Goal: Task Accomplishment & Management: Use online tool/utility

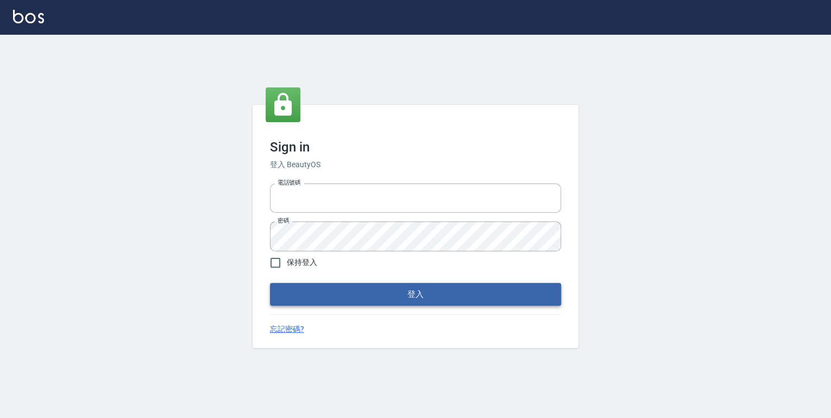
type input "0952331713"
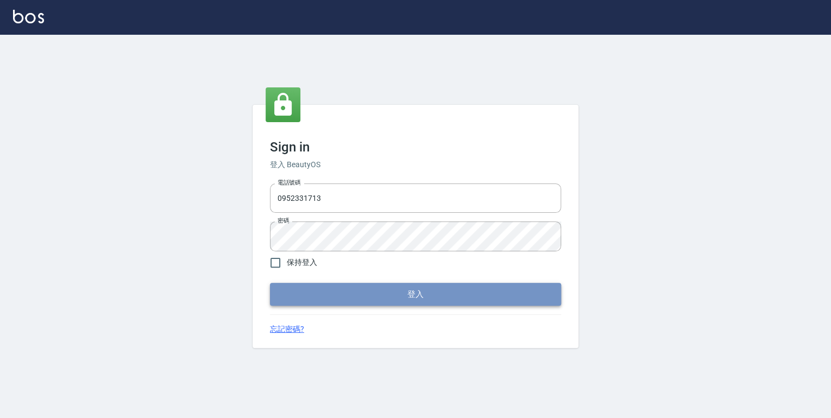
click at [421, 287] on button "登入" at bounding box center [415, 294] width 291 height 23
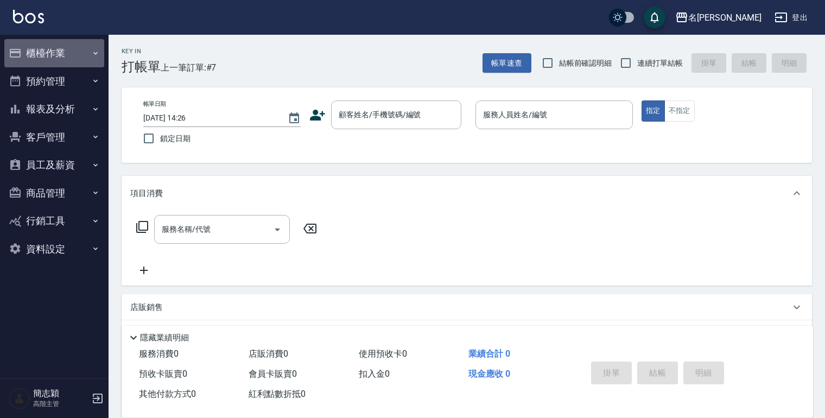
click at [92, 52] on icon "button" at bounding box center [95, 53] width 9 height 9
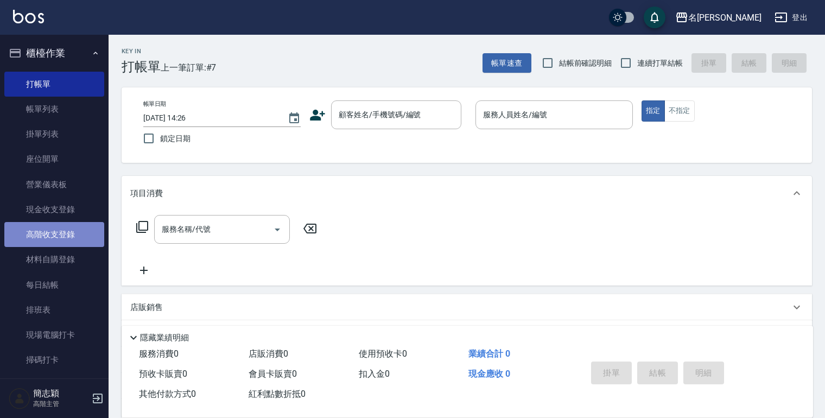
click at [65, 237] on link "高階收支登錄" at bounding box center [54, 234] width 100 height 25
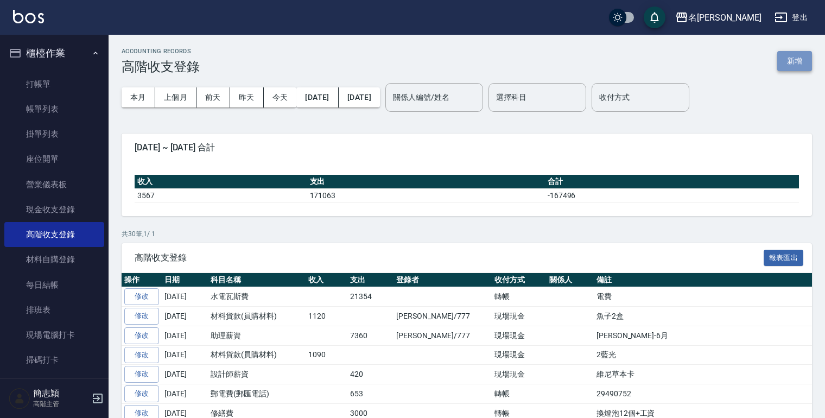
click at [784, 58] on button "新增" at bounding box center [795, 61] width 35 height 20
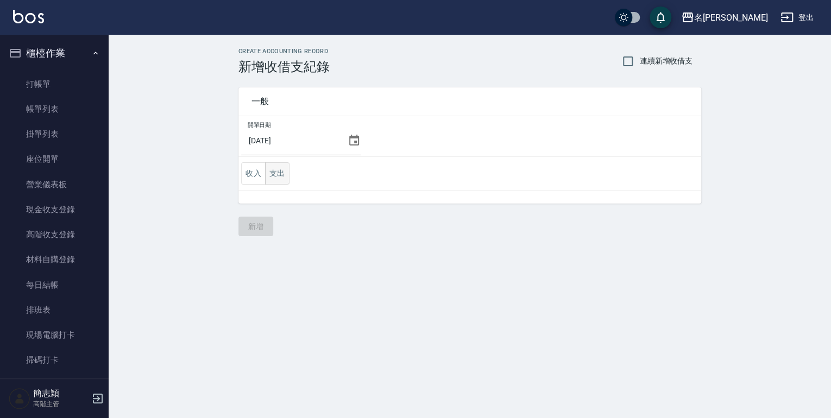
click at [278, 178] on button "支出" at bounding box center [277, 173] width 24 height 22
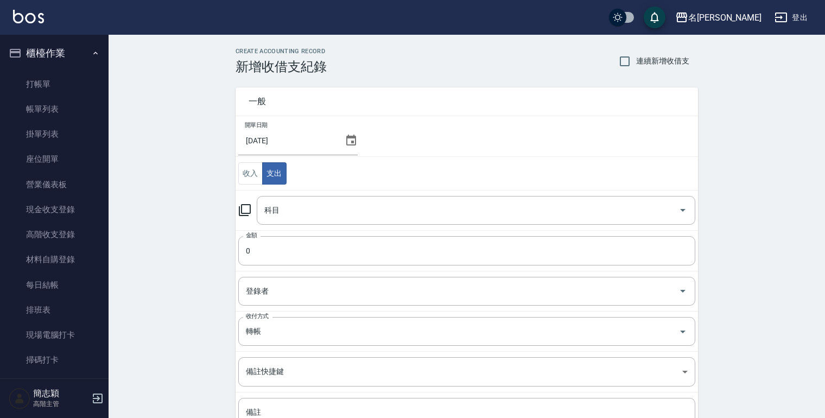
click at [244, 210] on icon at bounding box center [244, 210] width 13 height 13
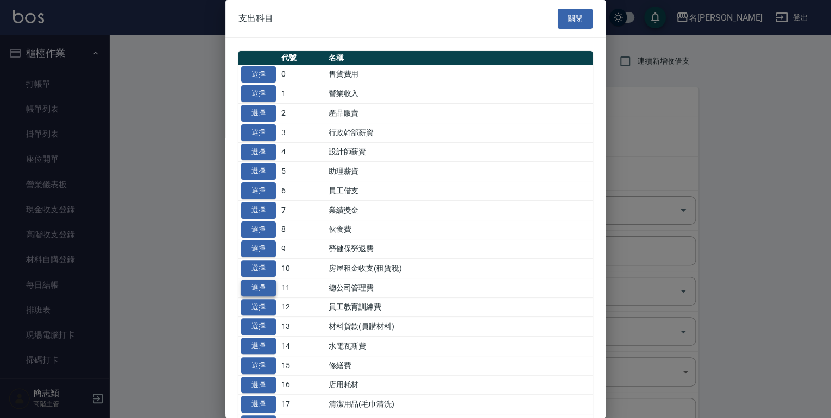
click at [256, 284] on button "選擇" at bounding box center [258, 288] width 35 height 17
type input "11 總公司管理費"
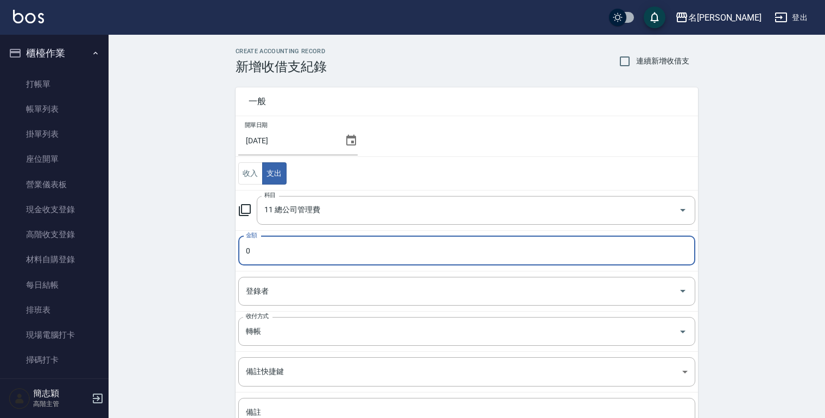
click at [245, 255] on input "0" at bounding box center [466, 250] width 457 height 29
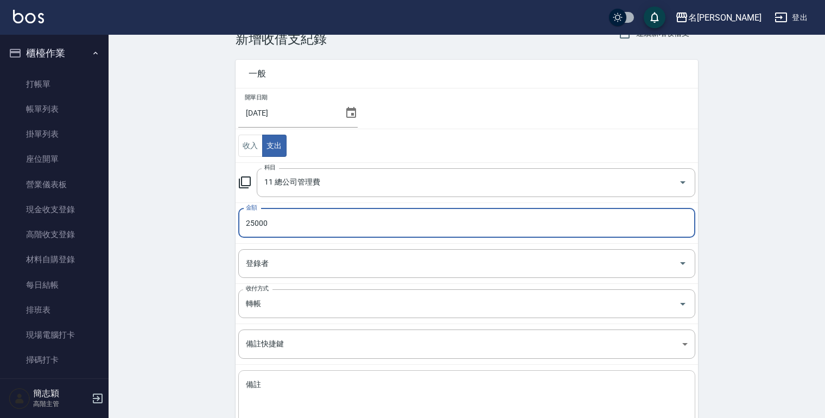
scroll to position [98, 0]
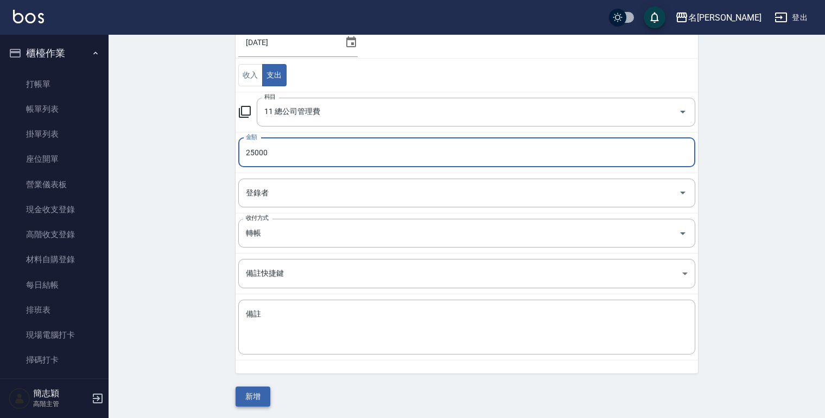
type input "25000"
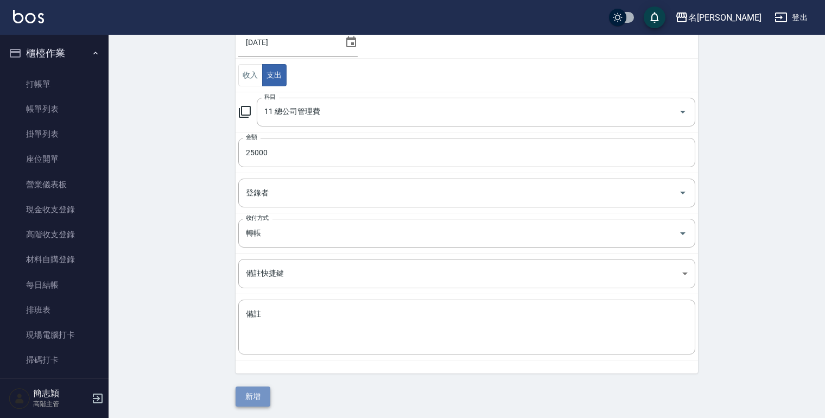
click at [263, 399] on button "新增" at bounding box center [253, 397] width 35 height 20
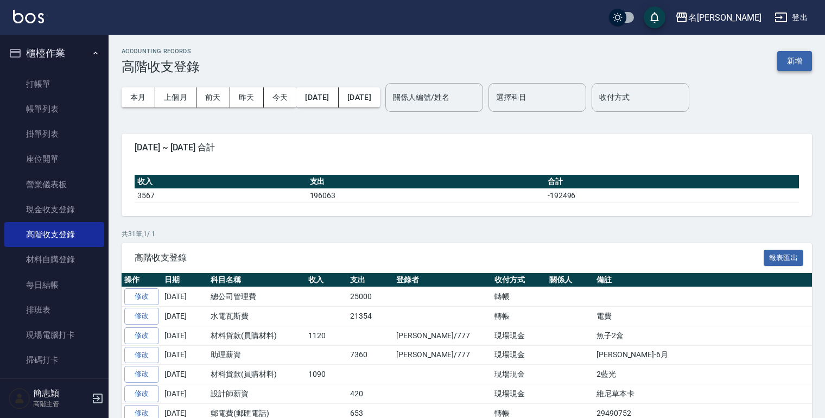
click at [788, 59] on button "新增" at bounding box center [795, 61] width 35 height 20
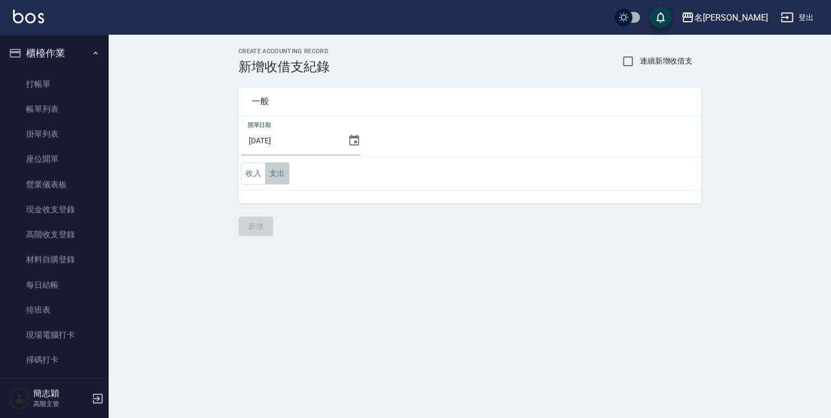
click at [279, 172] on button "支出" at bounding box center [277, 173] width 24 height 22
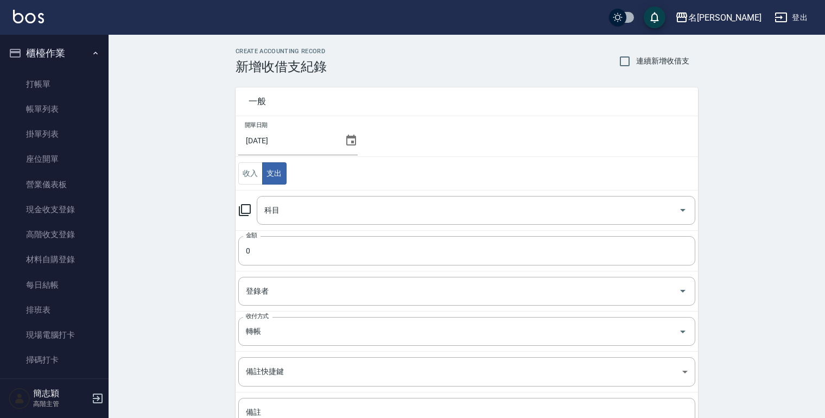
click at [241, 207] on icon at bounding box center [245, 210] width 12 height 12
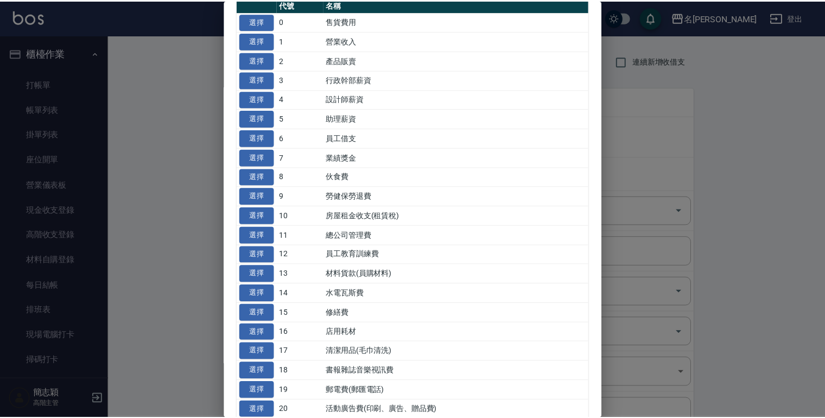
scroll to position [87, 0]
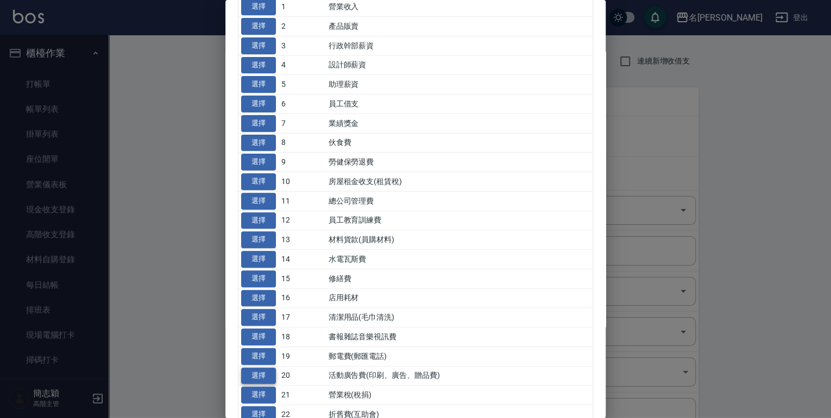
click at [256, 372] on button "選擇" at bounding box center [258, 376] width 35 height 17
type input "20 活動廣告費(印刷、廣告、贈品費)"
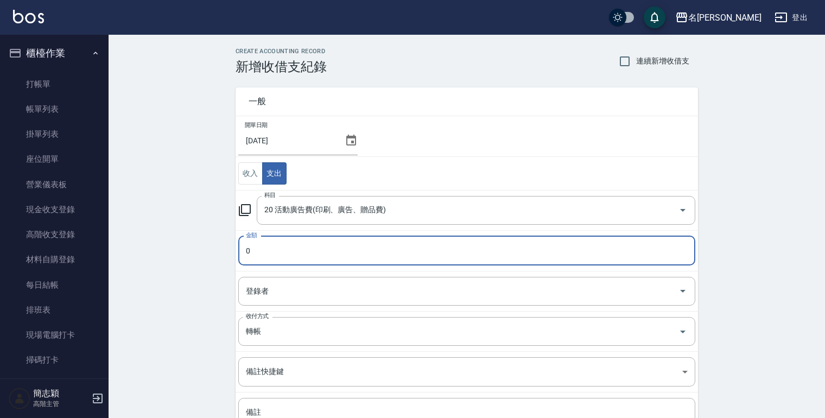
click at [249, 250] on input "0" at bounding box center [466, 250] width 457 height 29
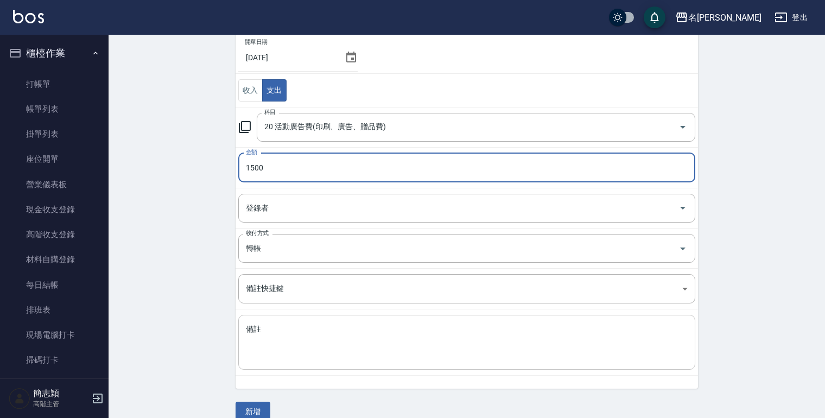
scroll to position [98, 0]
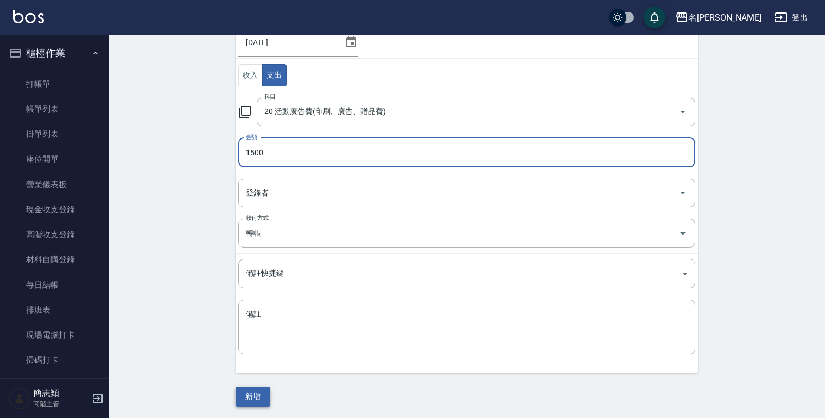
type input "1500"
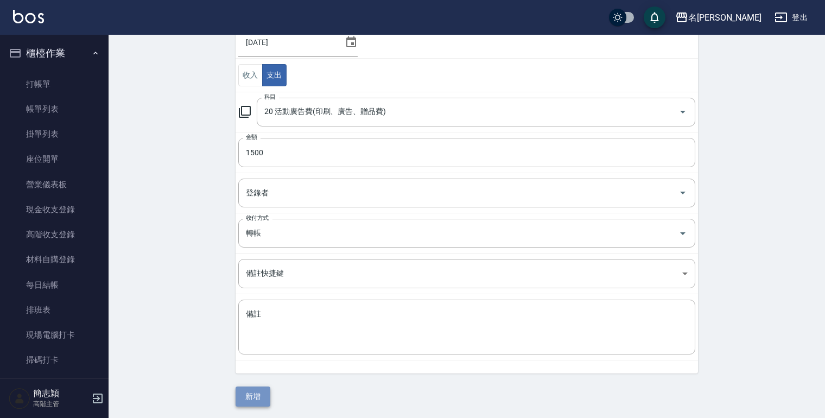
click at [253, 395] on button "新增" at bounding box center [253, 397] width 35 height 20
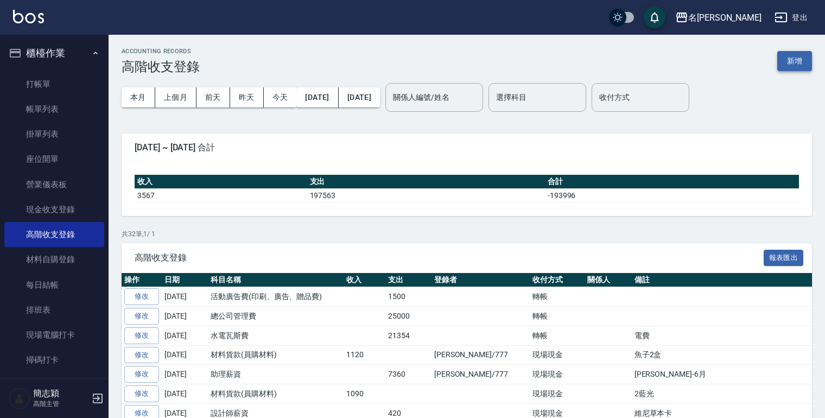
click at [792, 57] on button "新增" at bounding box center [795, 61] width 35 height 20
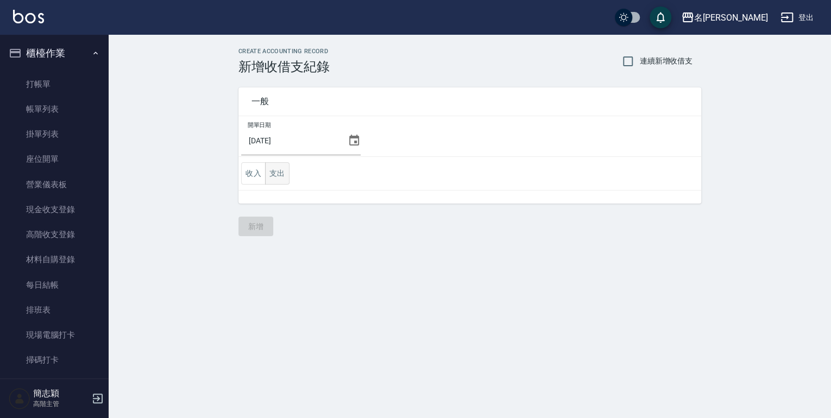
click at [276, 173] on button "支出" at bounding box center [277, 173] width 24 height 22
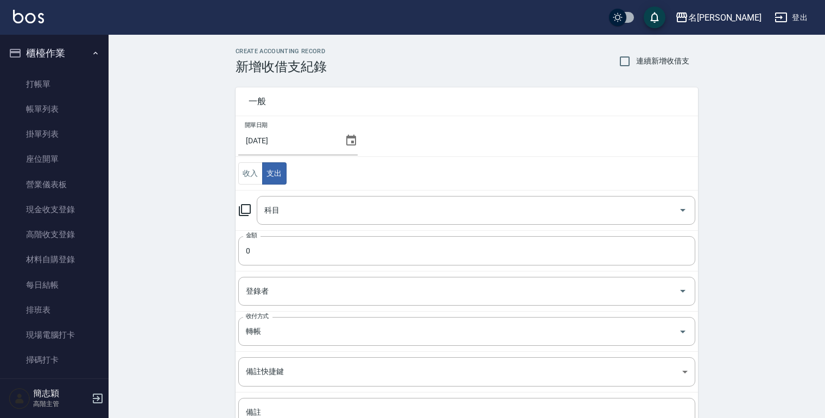
click at [250, 212] on icon at bounding box center [245, 210] width 12 height 12
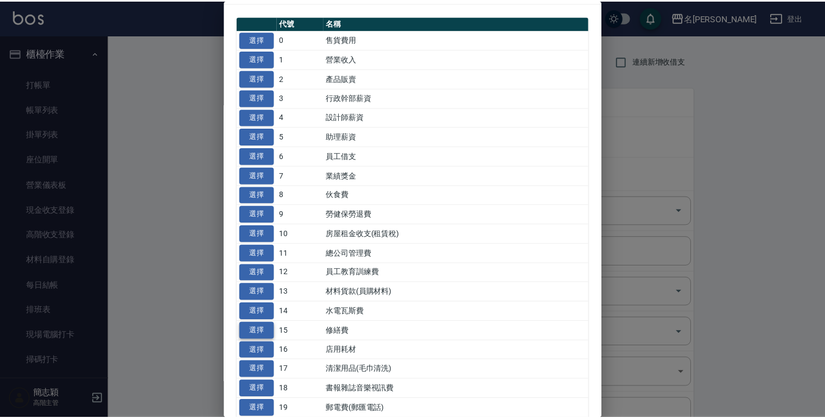
scroll to position [87, 0]
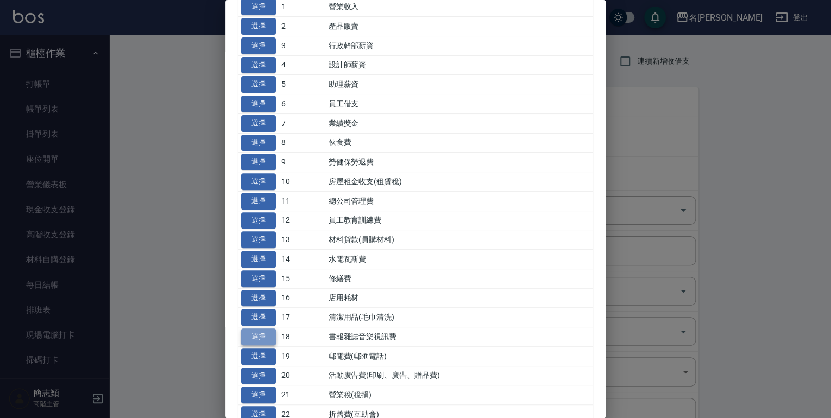
click at [263, 335] on button "選擇" at bounding box center [258, 337] width 35 height 17
type input "18 書報雜誌音樂視訊費"
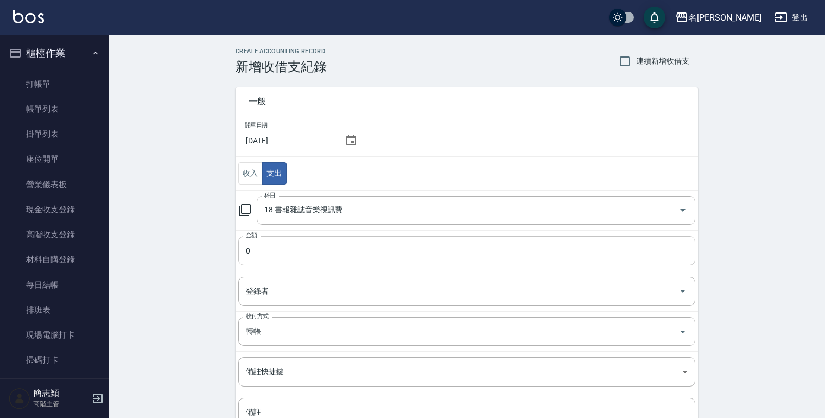
click at [247, 250] on input "0" at bounding box center [466, 250] width 457 height 29
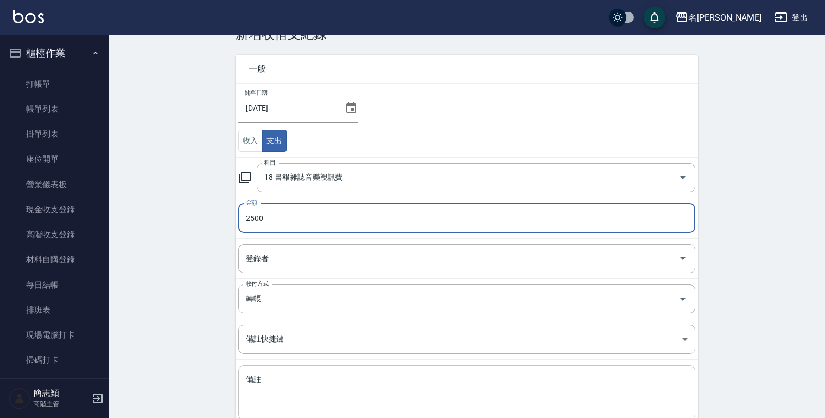
scroll to position [98, 0]
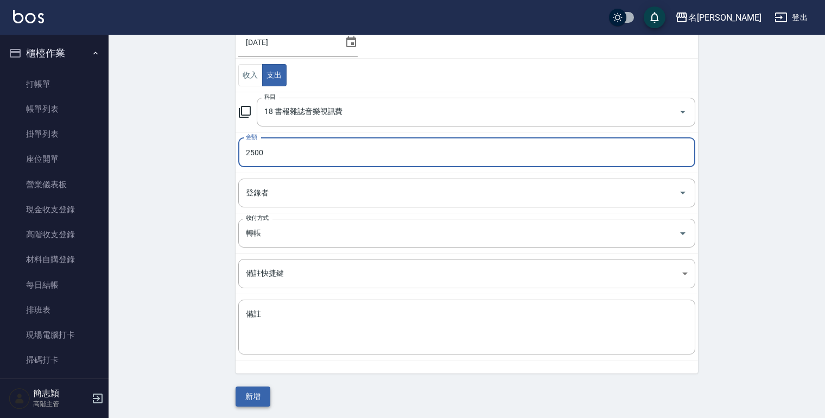
type input "2500"
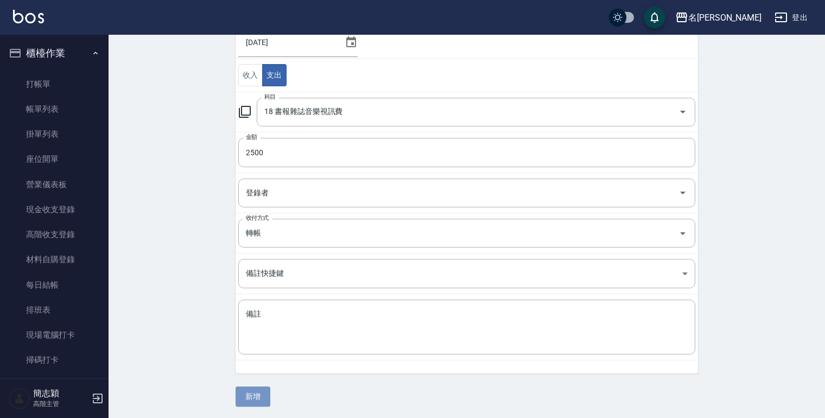
click at [248, 395] on button "新增" at bounding box center [253, 397] width 35 height 20
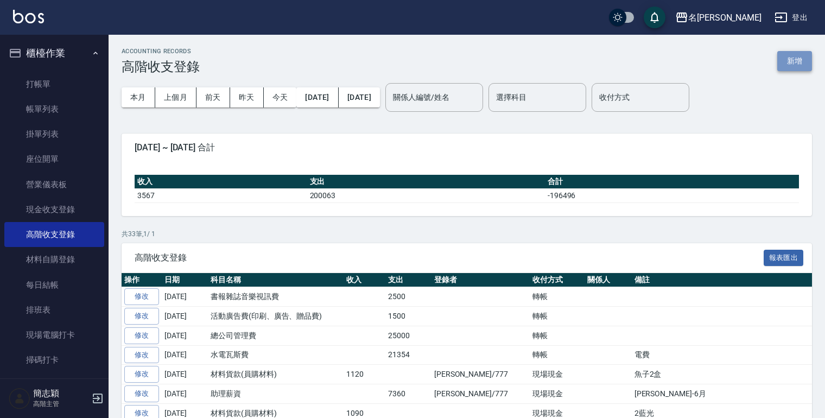
click at [792, 61] on button "新增" at bounding box center [795, 61] width 35 height 20
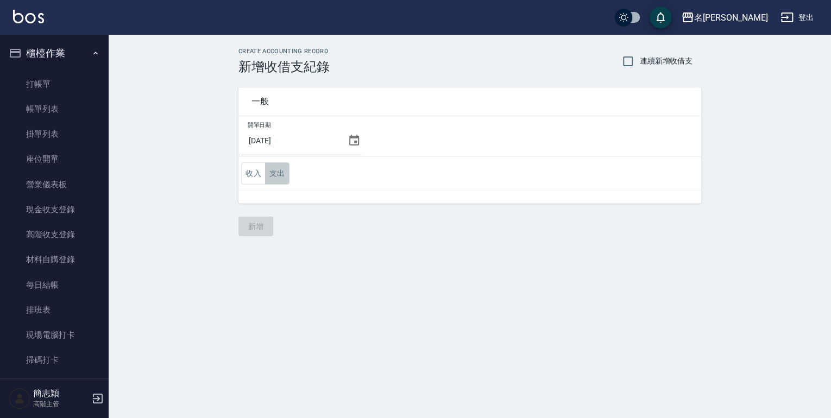
click at [276, 173] on button "支出" at bounding box center [277, 173] width 24 height 22
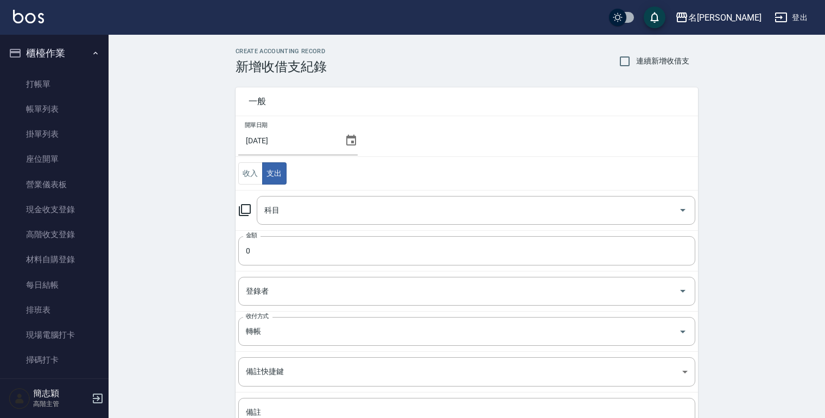
click at [248, 209] on icon at bounding box center [244, 210] width 13 height 13
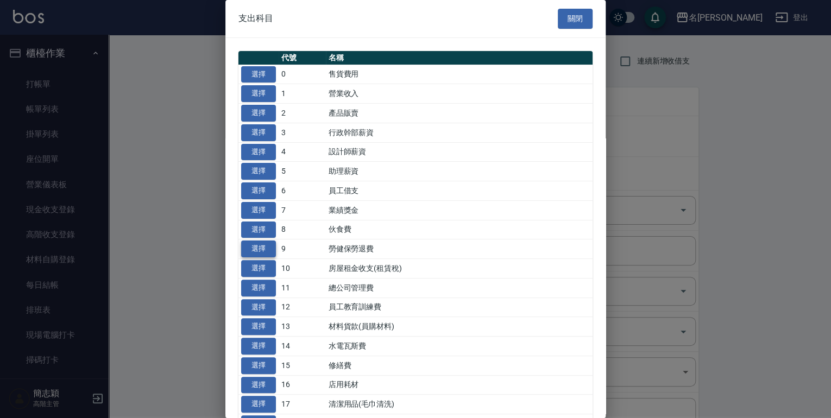
click at [258, 250] on button "選擇" at bounding box center [258, 249] width 35 height 17
type input "9 勞健保勞退費"
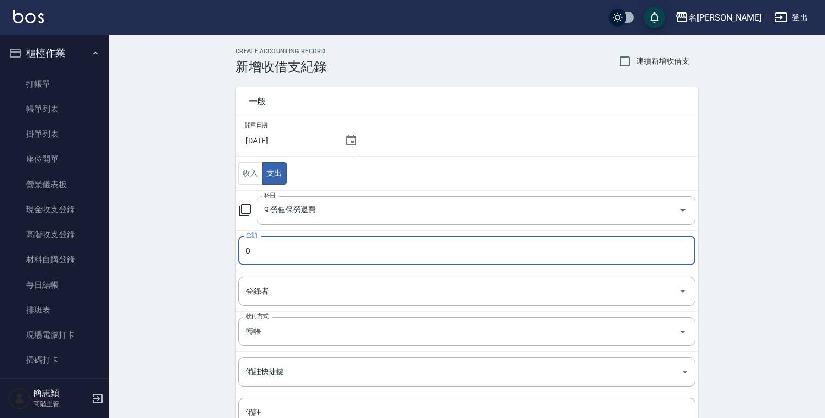
click at [249, 255] on input "0" at bounding box center [466, 250] width 457 height 29
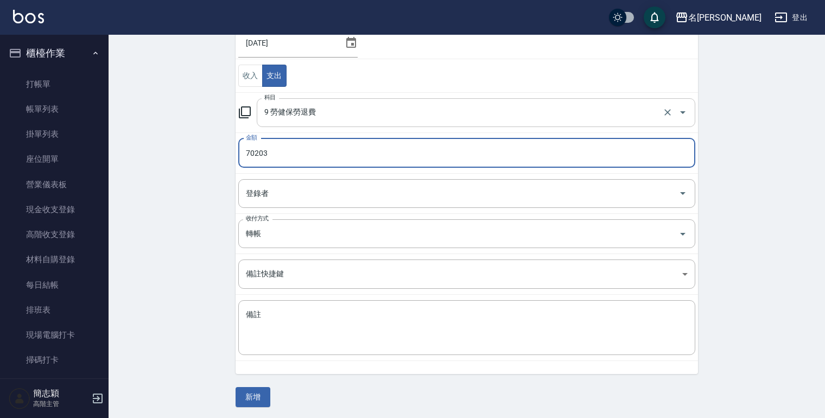
scroll to position [98, 0]
type input "70203"
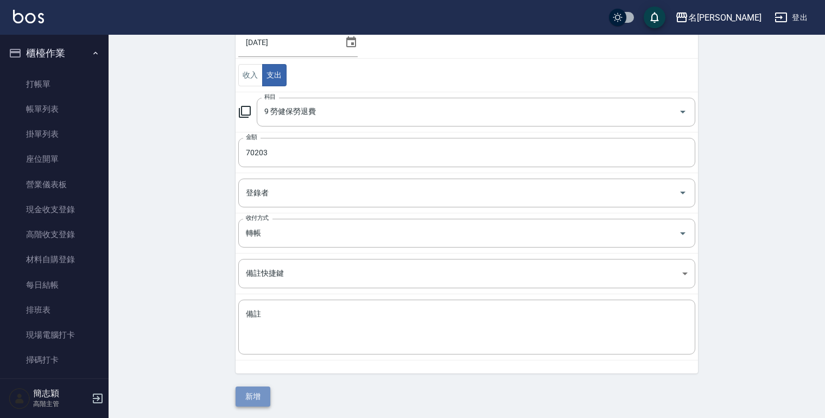
click at [263, 394] on button "新增" at bounding box center [253, 397] width 35 height 20
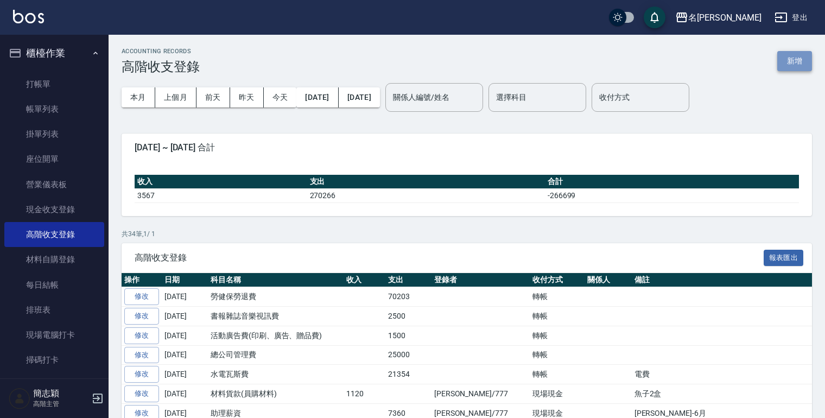
click at [788, 58] on button "新增" at bounding box center [795, 61] width 35 height 20
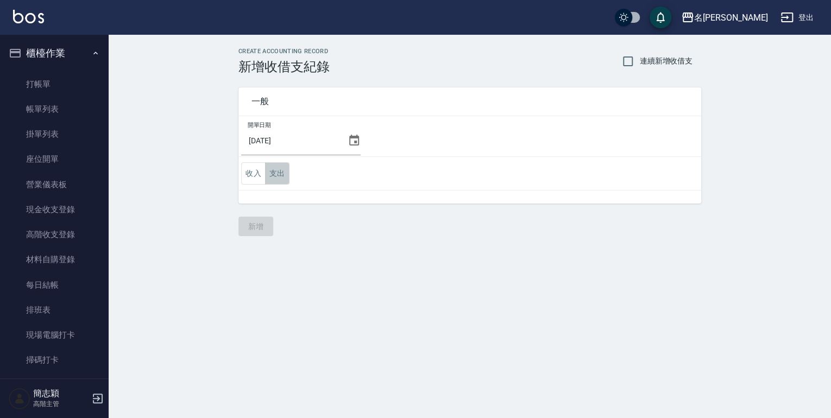
click at [280, 175] on button "支出" at bounding box center [277, 173] width 24 height 22
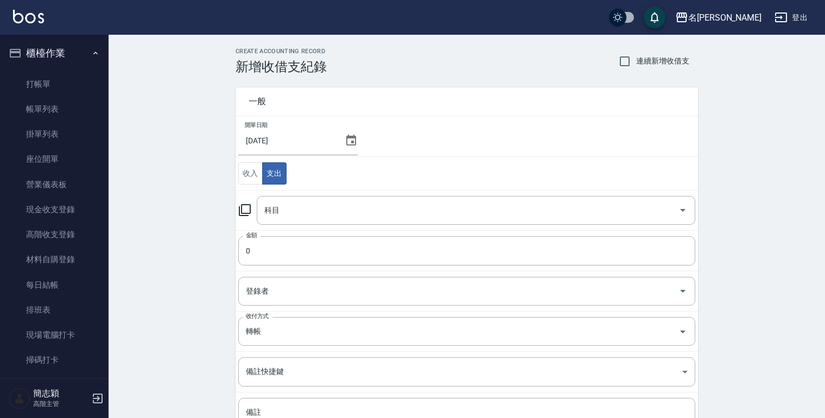
click at [242, 207] on icon at bounding box center [244, 210] width 13 height 13
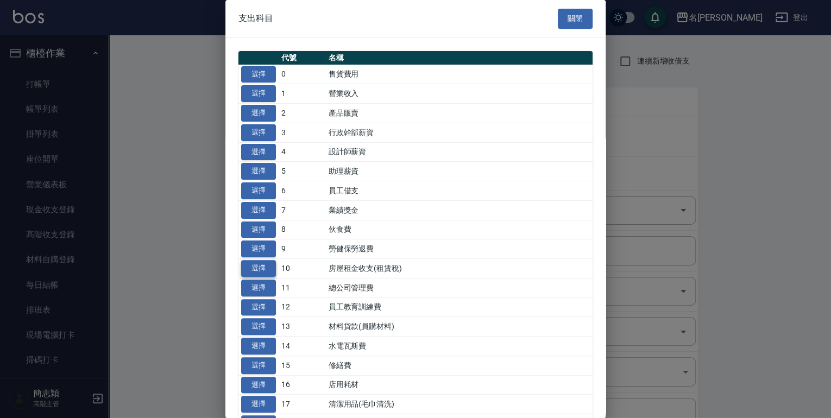
click at [259, 265] on button "選擇" at bounding box center [258, 268] width 35 height 17
type input "10 房屋租金收支(租賃稅)"
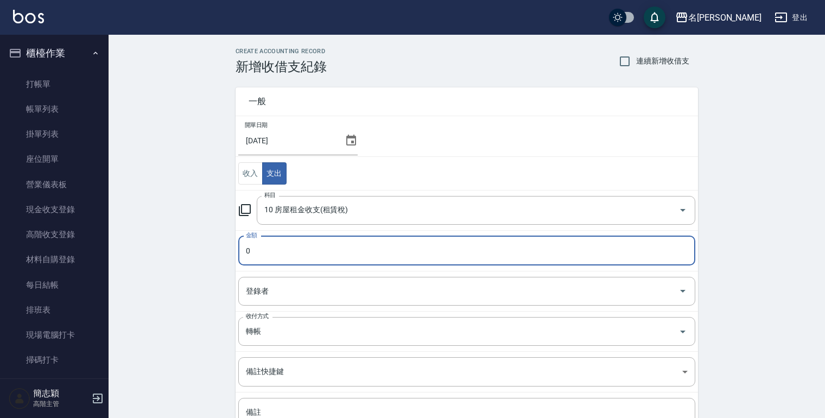
click at [249, 250] on input "0" at bounding box center [466, 250] width 457 height 29
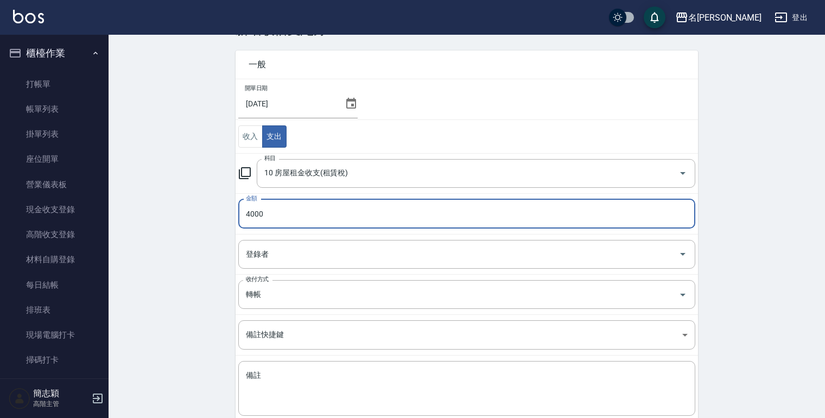
scroll to position [98, 0]
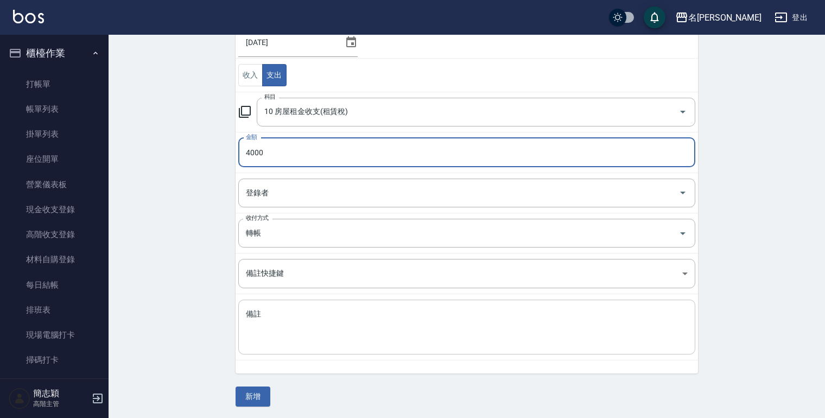
type input "4000"
click at [261, 337] on textarea "備註" at bounding box center [467, 327] width 442 height 37
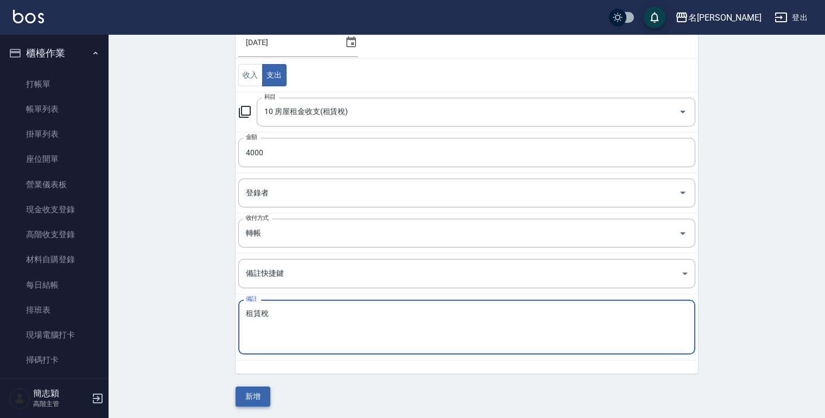
type textarea "租賃稅"
click at [249, 393] on button "新增" at bounding box center [253, 397] width 35 height 20
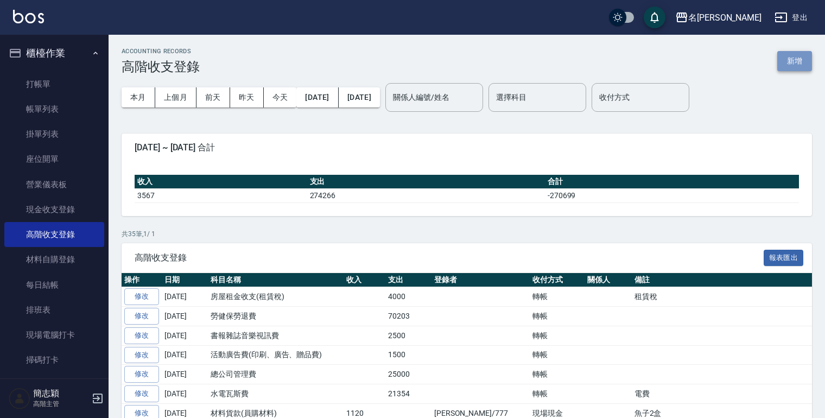
click at [786, 61] on button "新增" at bounding box center [795, 61] width 35 height 20
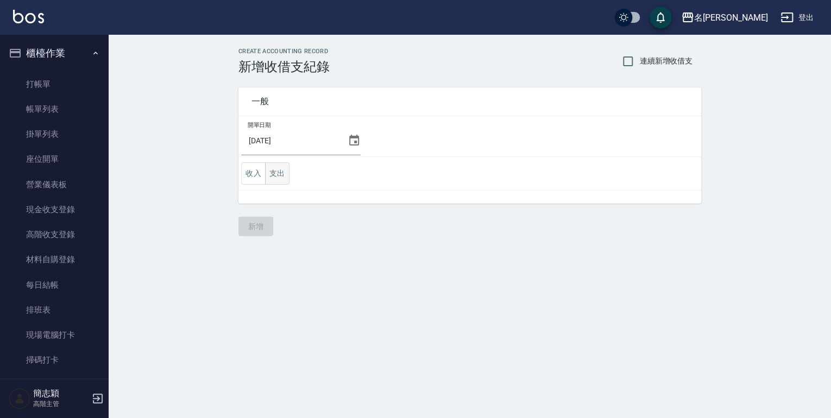
click at [277, 172] on button "支出" at bounding box center [277, 173] width 24 height 22
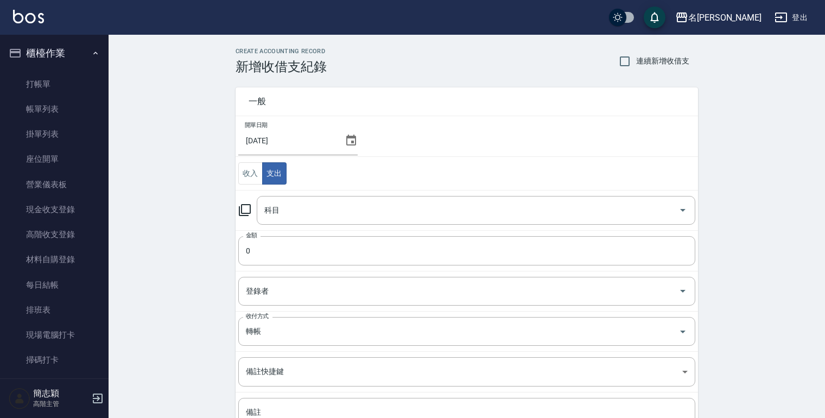
click at [243, 209] on icon at bounding box center [244, 210] width 13 height 13
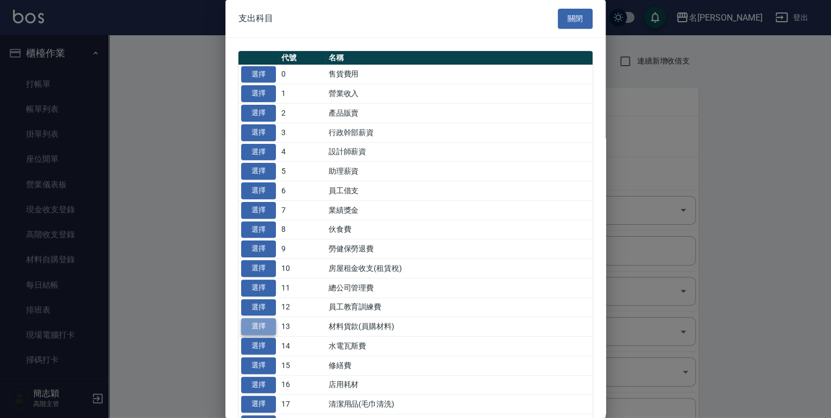
click at [254, 324] on button "選擇" at bounding box center [258, 326] width 35 height 17
type input "13 材料貨款(員購材料)"
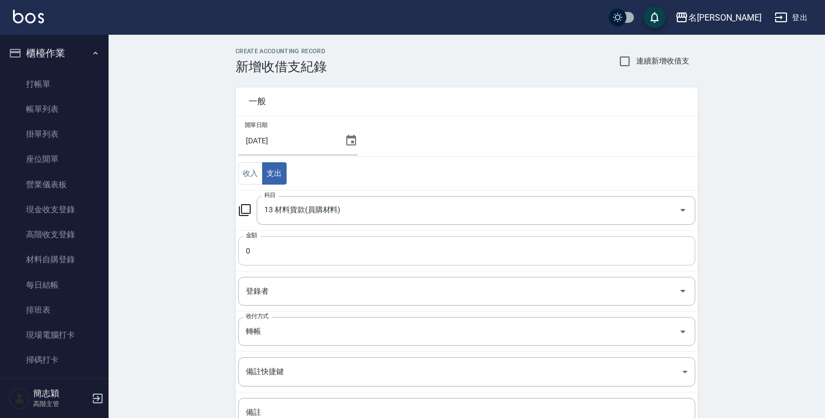
drag, startPoint x: 246, startPoint y: 253, endPoint x: 369, endPoint y: 308, distance: 135.4
click at [247, 253] on input "0" at bounding box center [466, 250] width 457 height 29
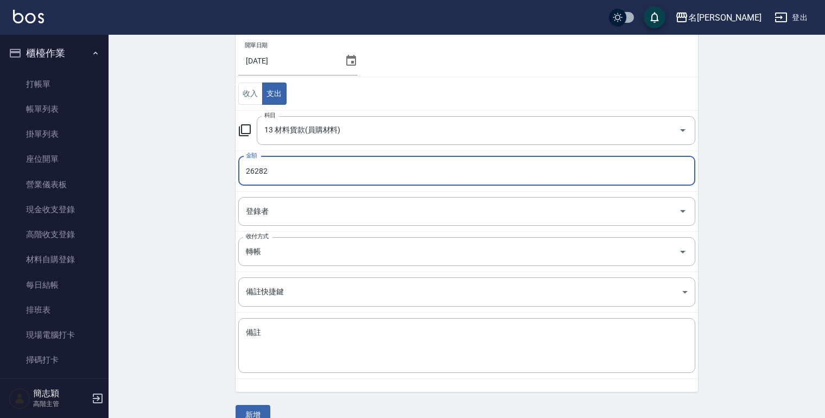
scroll to position [98, 0]
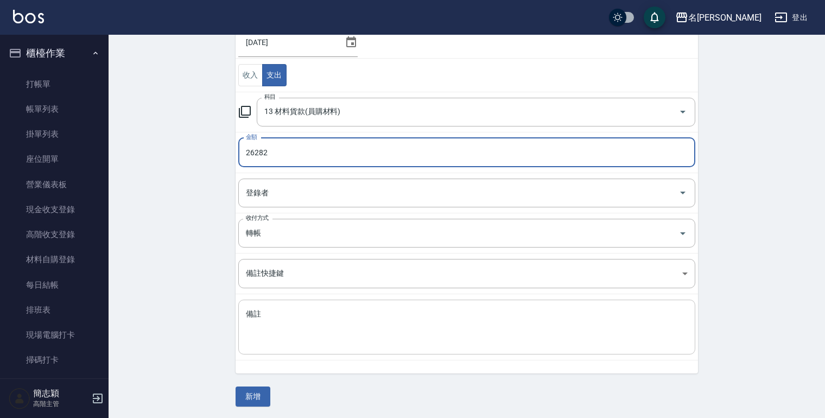
type input "26282"
click at [255, 330] on textarea "備註" at bounding box center [467, 327] width 442 height 37
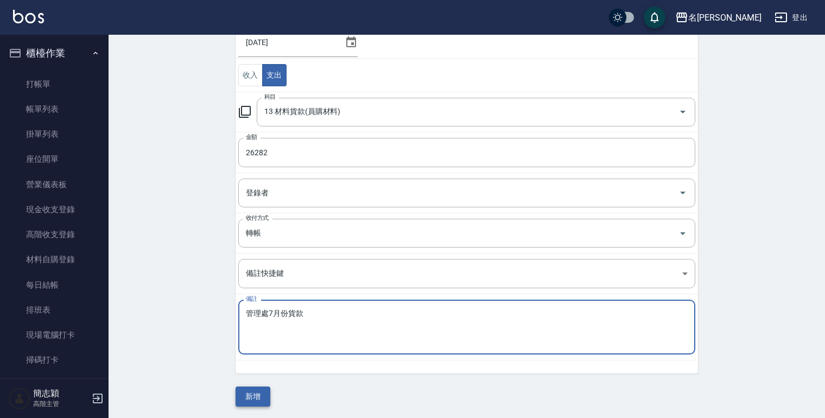
type textarea "管理處7月份貨款"
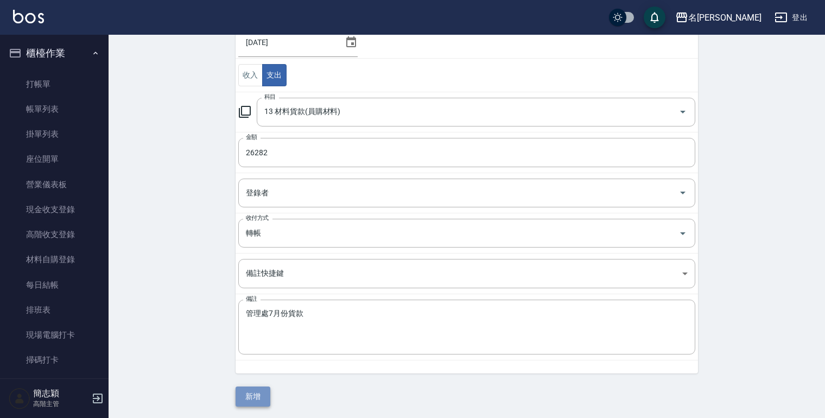
click at [245, 399] on button "新增" at bounding box center [253, 397] width 35 height 20
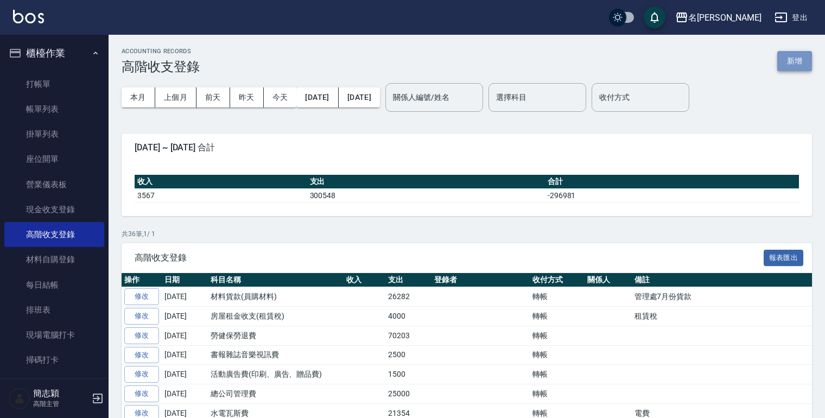
click at [793, 61] on button "新增" at bounding box center [795, 61] width 35 height 20
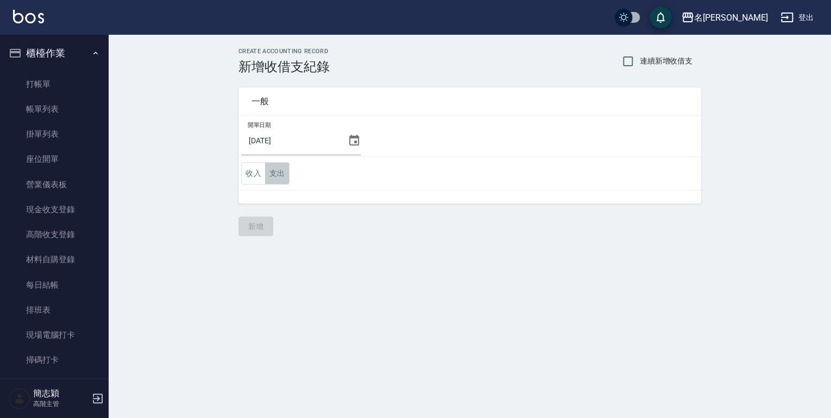
click at [274, 175] on button "支出" at bounding box center [277, 173] width 24 height 22
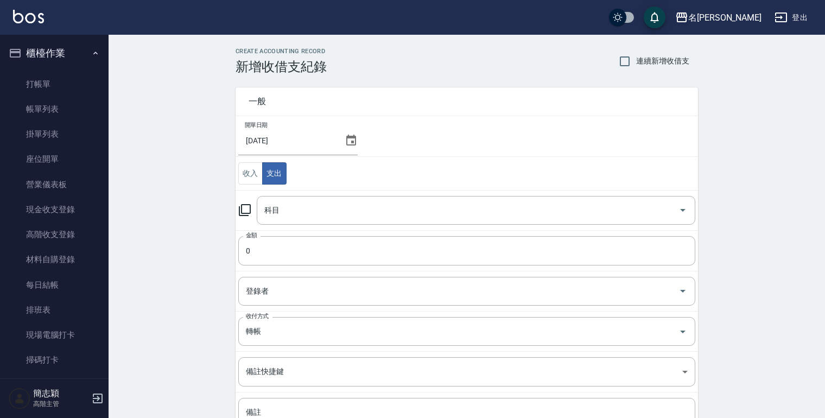
click at [244, 209] on icon at bounding box center [244, 210] width 13 height 13
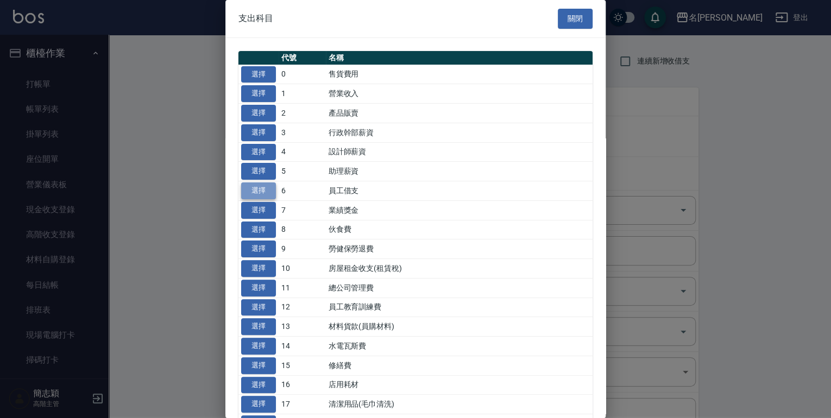
click at [258, 190] on button "選擇" at bounding box center [258, 190] width 35 height 17
type input "6 員工借支"
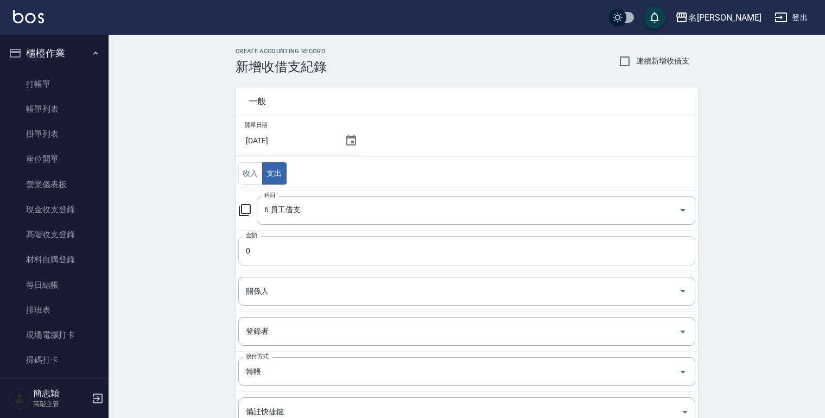
click at [247, 254] on input "0" at bounding box center [466, 250] width 457 height 29
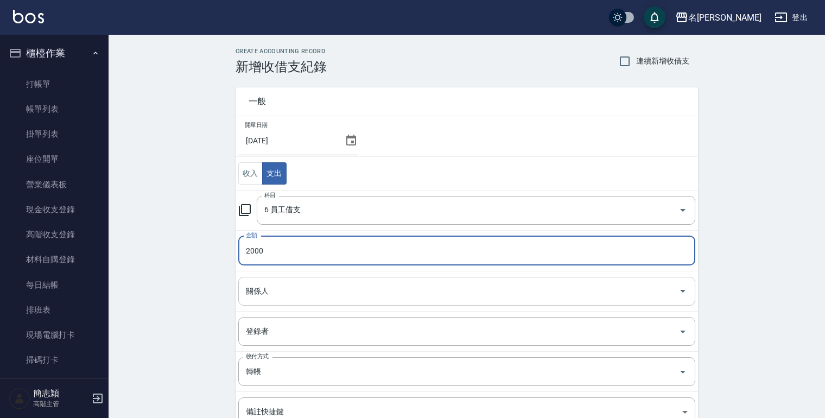
type input "2000"
click at [291, 296] on input "關係人" at bounding box center [458, 291] width 431 height 19
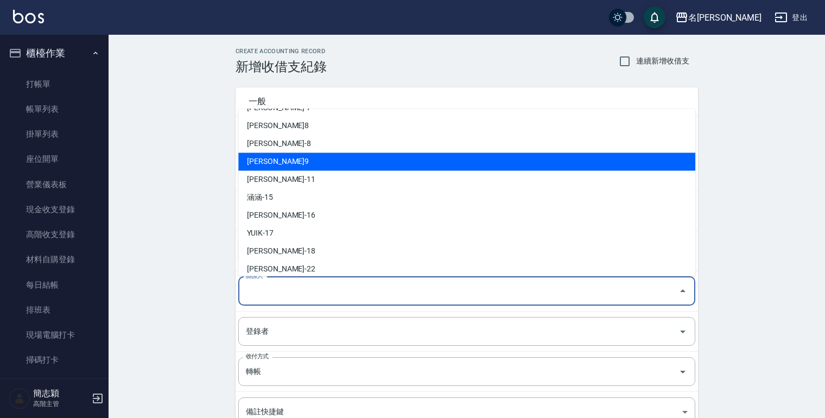
scroll to position [87, 0]
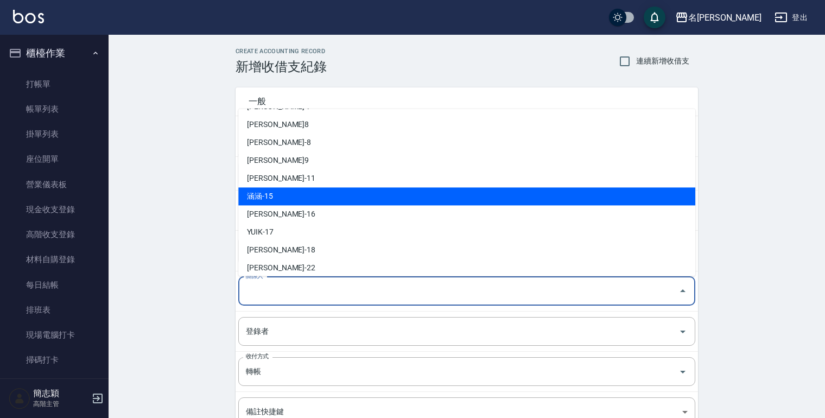
click at [281, 193] on li "涵涵-15" at bounding box center [466, 196] width 457 height 18
type input "涵涵-15"
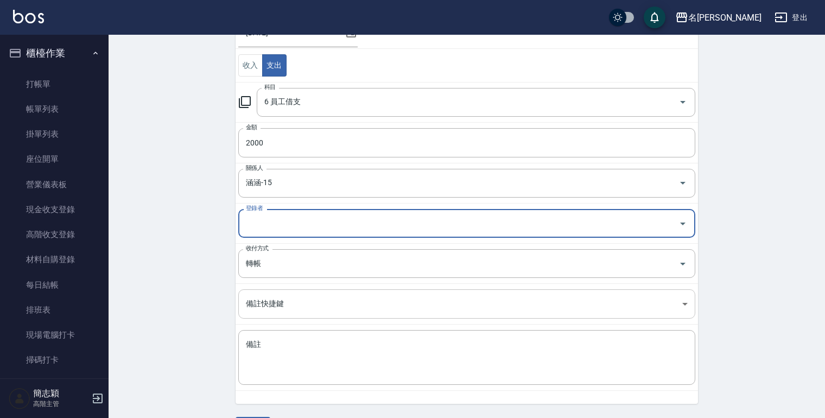
scroll to position [130, 0]
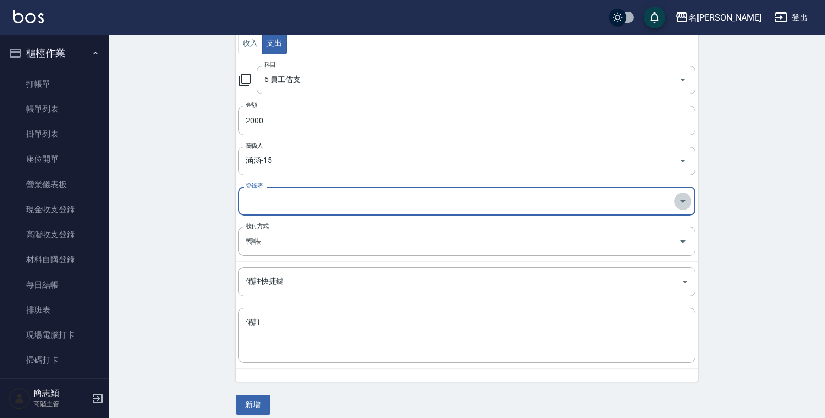
click at [678, 199] on icon "Open" at bounding box center [683, 201] width 13 height 13
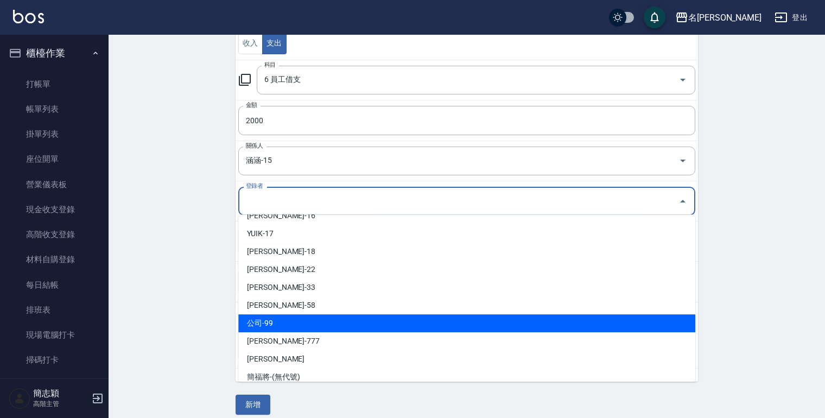
scroll to position [200, 0]
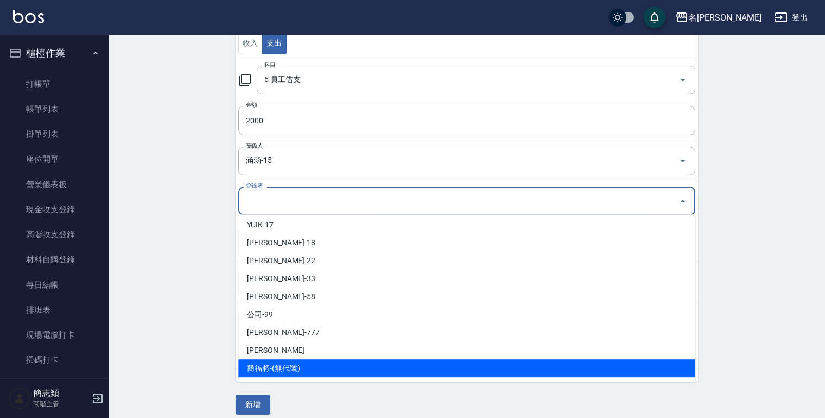
click at [311, 372] on li "簡福將-(無代號)" at bounding box center [466, 368] width 457 height 18
type input "簡福將-(無代號)"
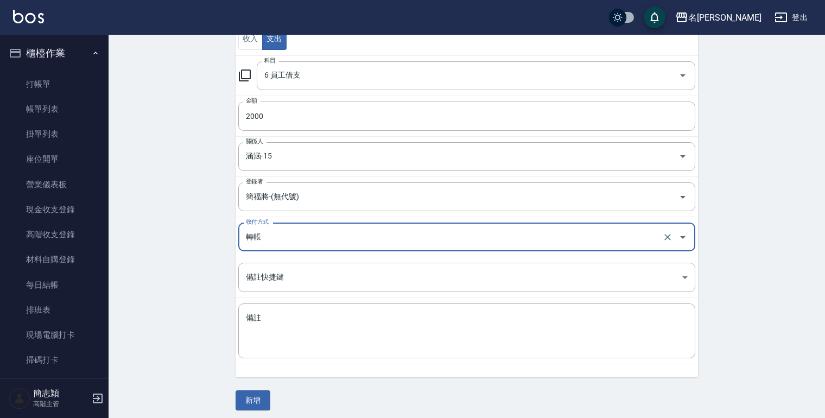
scroll to position [139, 0]
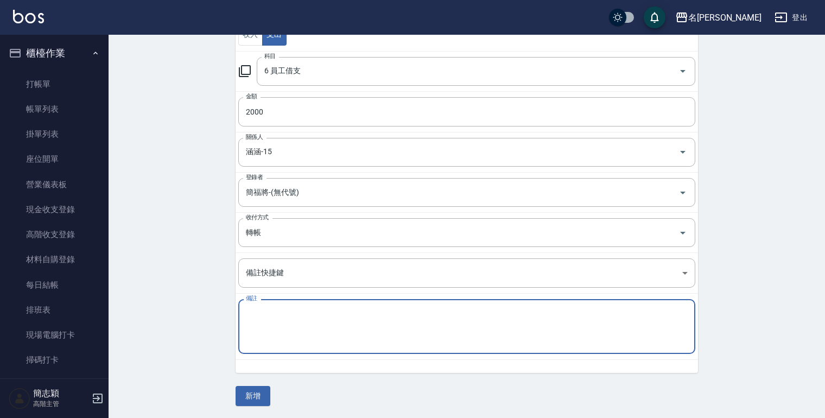
click at [275, 332] on textarea "備註" at bounding box center [467, 326] width 442 height 37
type textarea "養成班費用"
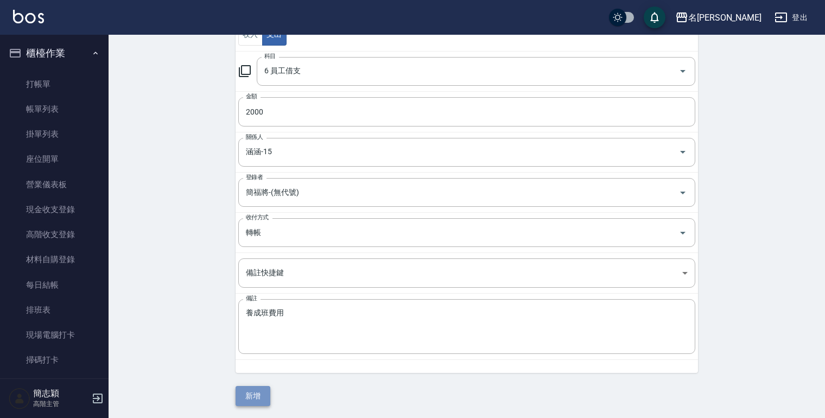
click at [256, 397] on button "新增" at bounding box center [253, 396] width 35 height 20
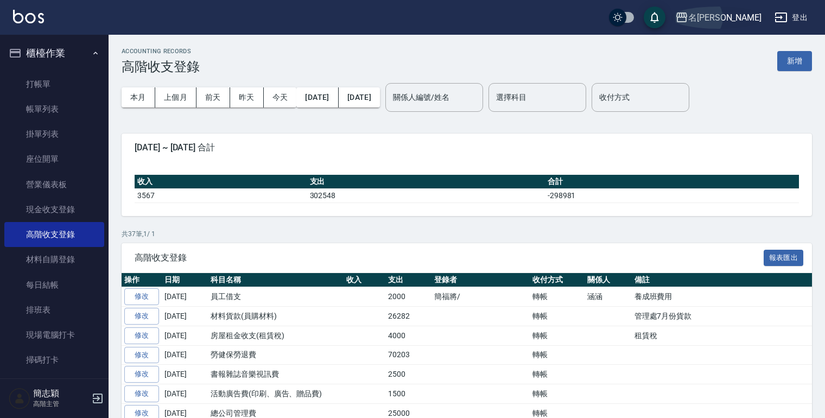
click at [689, 14] on icon "button" at bounding box center [682, 17] width 13 height 13
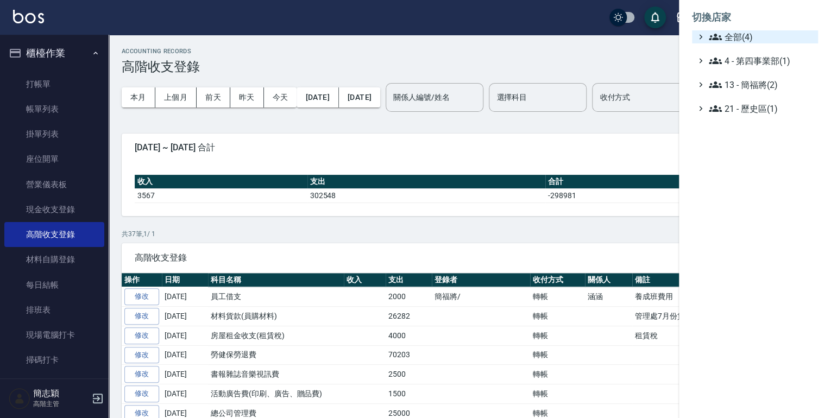
click at [707, 33] on div "全部(4)" at bounding box center [759, 36] width 107 height 13
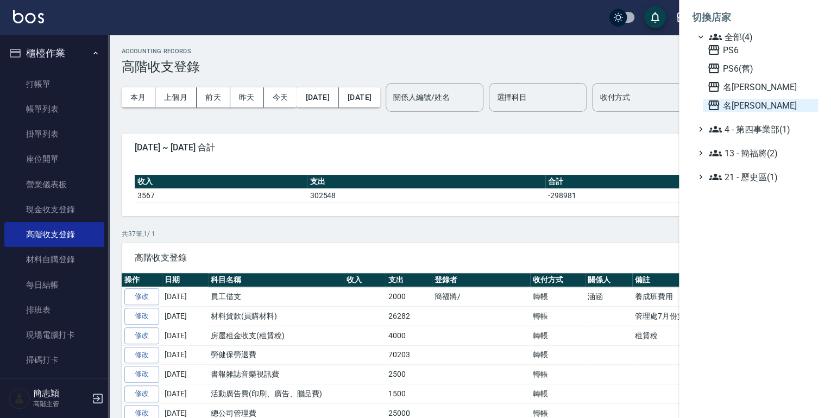
click at [715, 102] on icon at bounding box center [713, 105] width 11 height 10
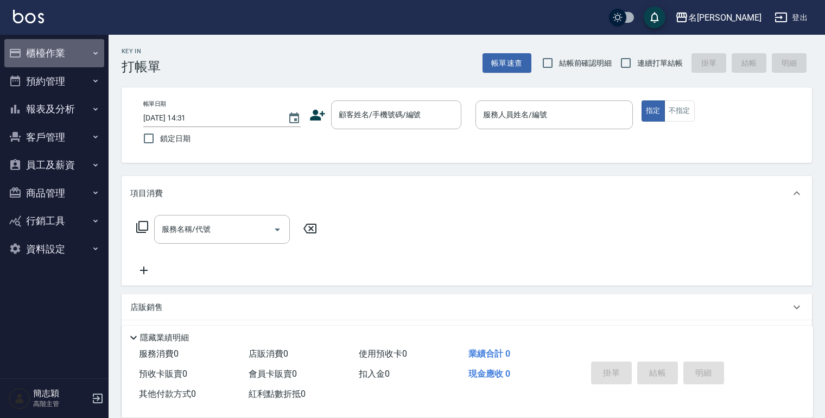
click at [94, 54] on icon "button" at bounding box center [95, 53] width 9 height 9
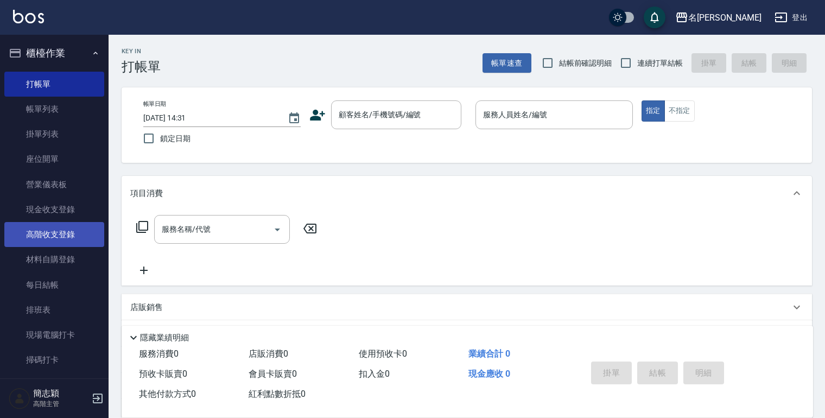
click at [65, 237] on link "高階收支登錄" at bounding box center [54, 234] width 100 height 25
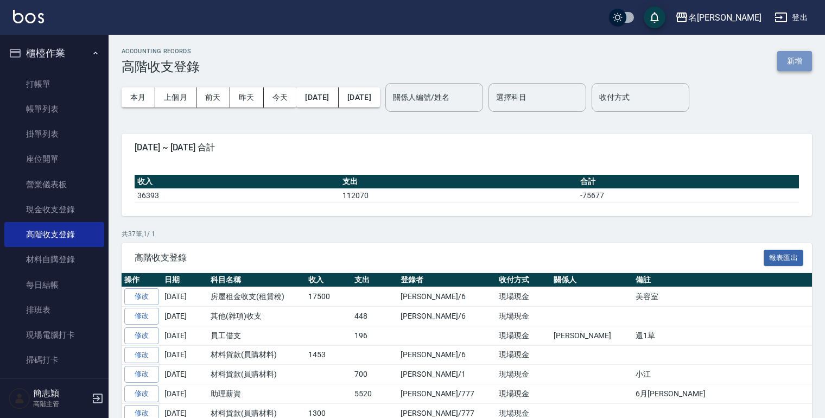
click at [799, 61] on button "新增" at bounding box center [795, 61] width 35 height 20
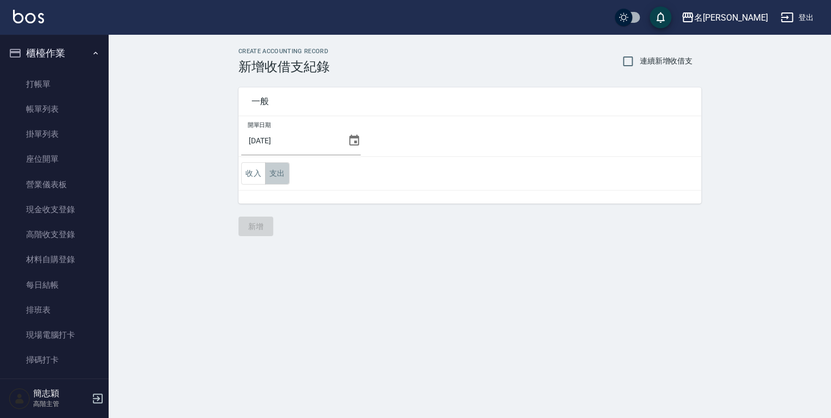
click at [274, 172] on button "支出" at bounding box center [277, 173] width 24 height 22
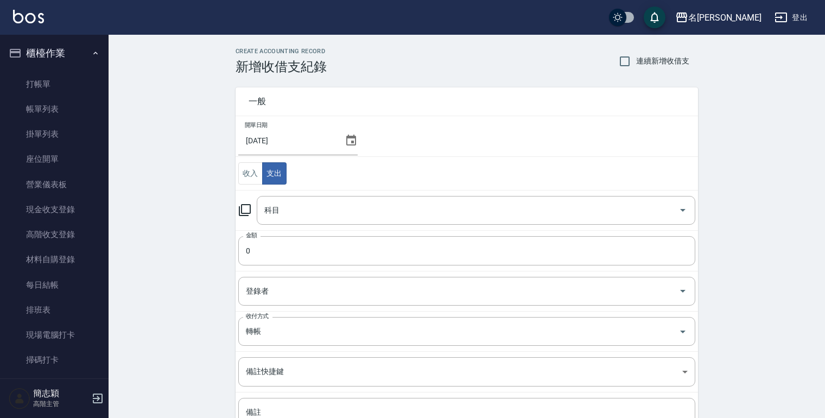
click at [249, 209] on icon at bounding box center [244, 210] width 13 height 13
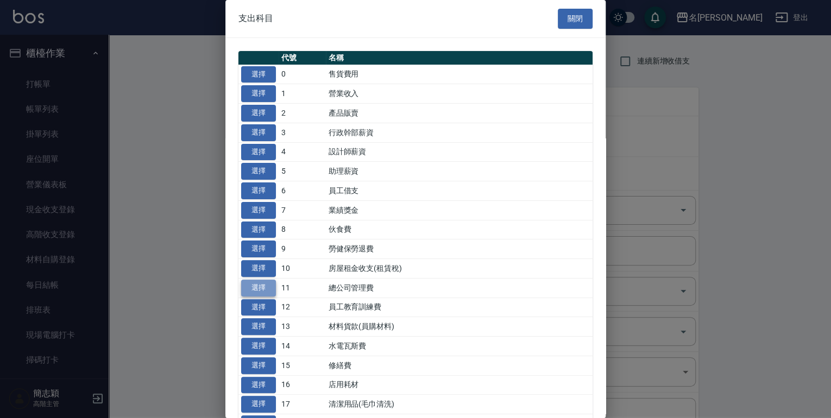
click at [261, 284] on button "選擇" at bounding box center [258, 288] width 35 height 17
type input "11 總公司管理費"
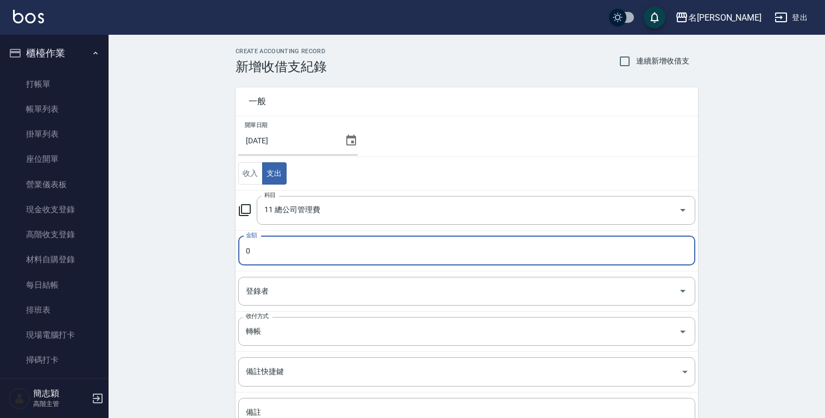
click at [248, 250] on input "0" at bounding box center [466, 250] width 457 height 29
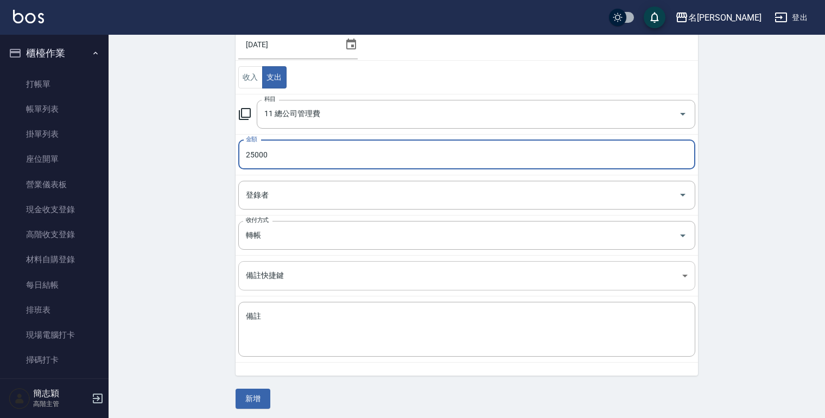
scroll to position [98, 0]
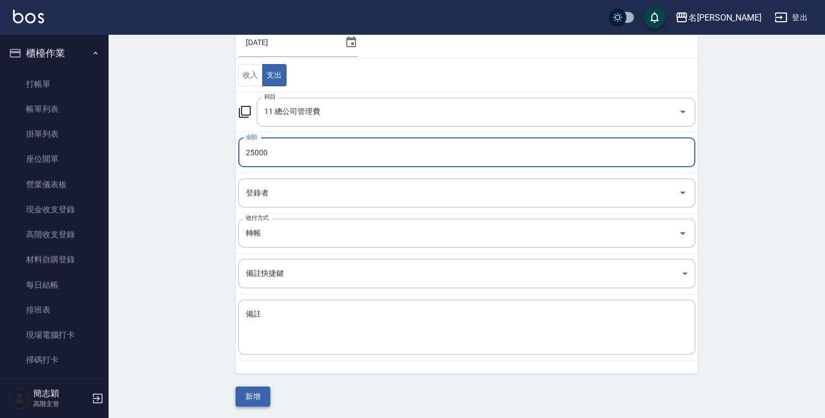
type input "25000"
click at [253, 389] on button "新增" at bounding box center [253, 397] width 35 height 20
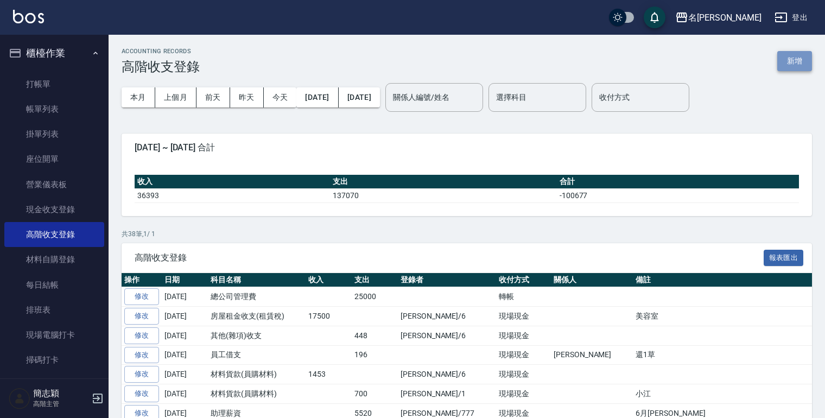
click at [788, 58] on button "新增" at bounding box center [795, 61] width 35 height 20
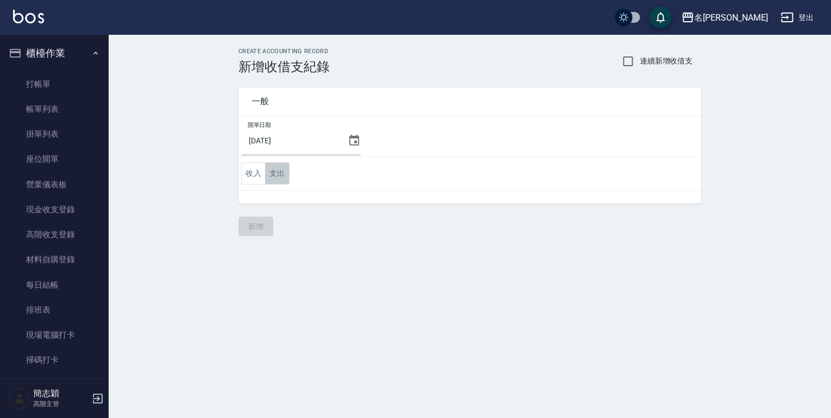
click at [283, 174] on button "支出" at bounding box center [277, 173] width 24 height 22
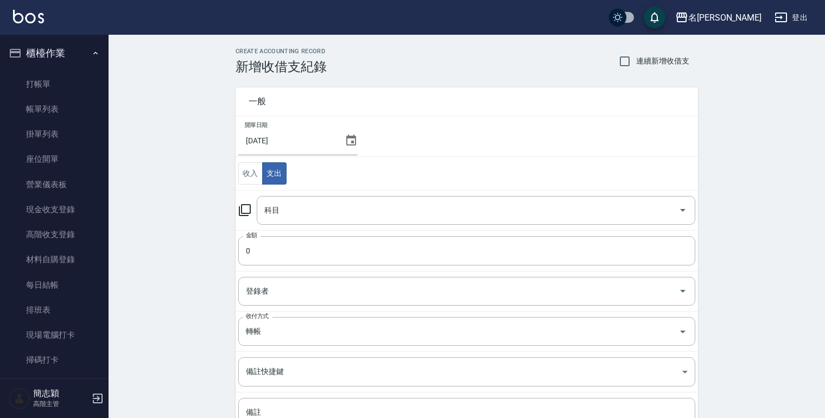
click at [243, 209] on icon at bounding box center [244, 210] width 13 height 13
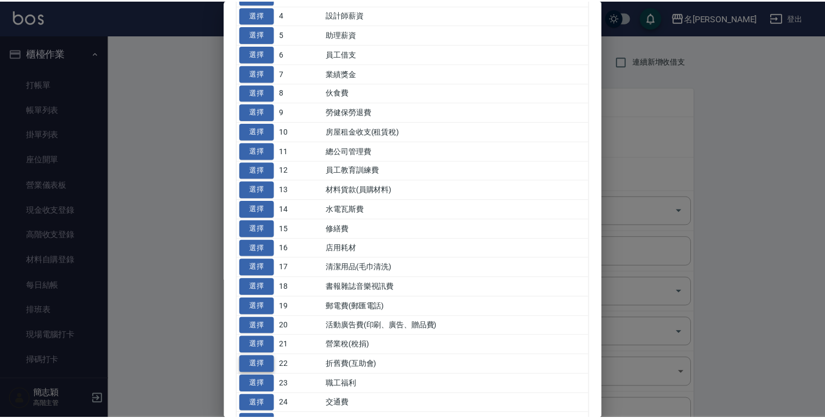
scroll to position [174, 0]
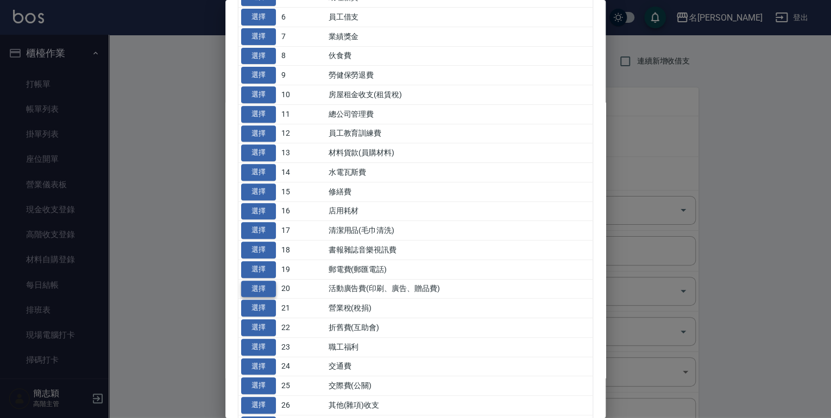
click at [253, 287] on button "選擇" at bounding box center [258, 289] width 35 height 17
type input "20 活動廣告費(印刷、廣告、贈品費)"
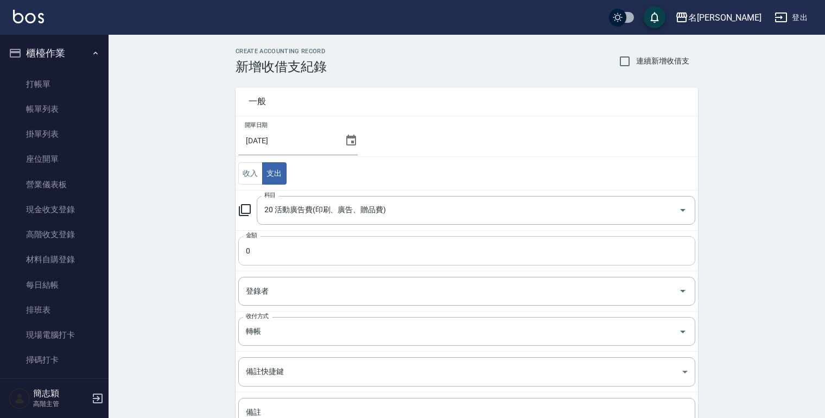
click at [248, 255] on input "0" at bounding box center [466, 250] width 457 height 29
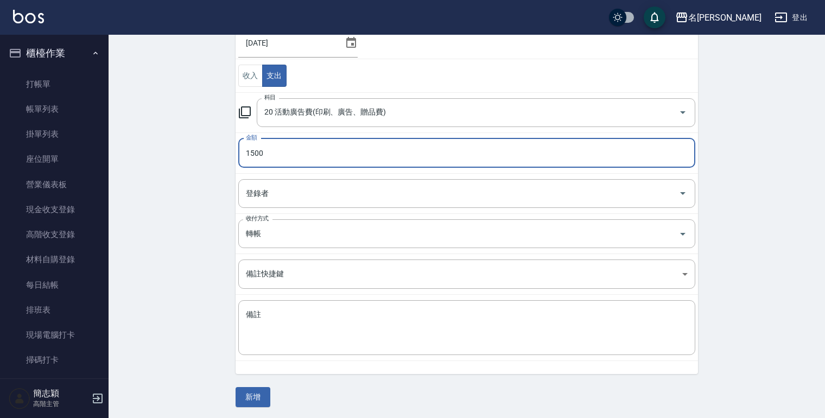
scroll to position [98, 0]
type input "1500"
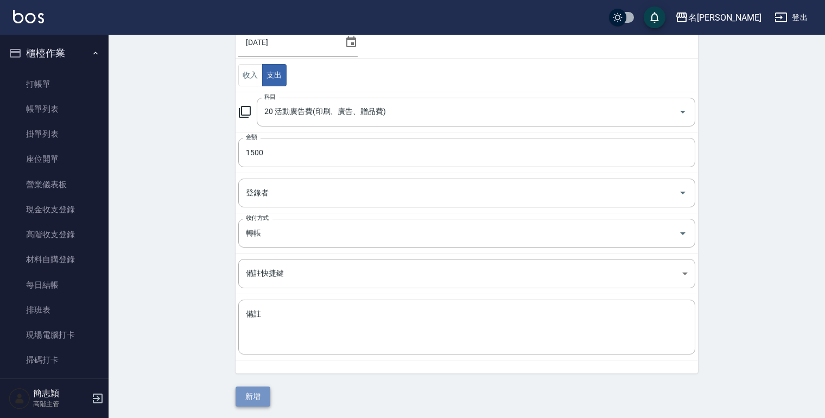
click at [243, 400] on button "新增" at bounding box center [253, 397] width 35 height 20
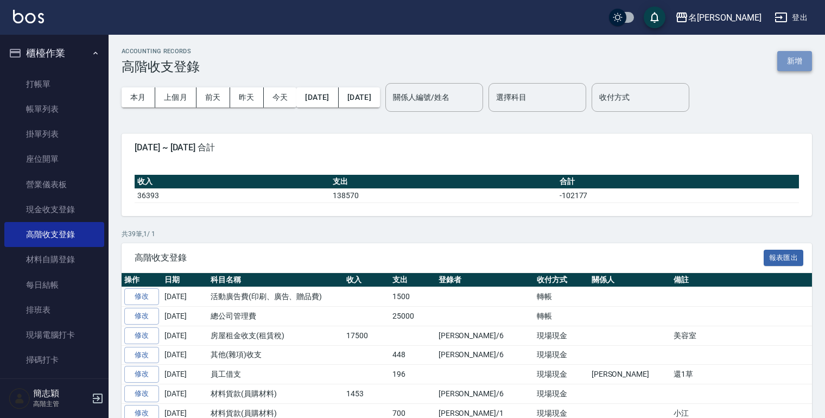
click at [793, 56] on button "新增" at bounding box center [795, 61] width 35 height 20
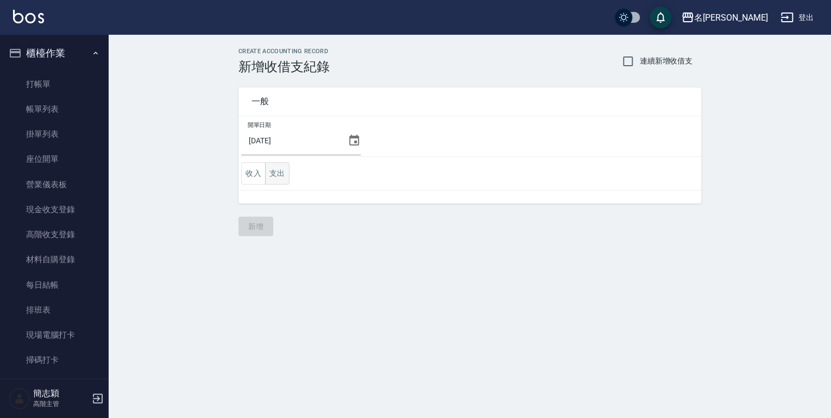
click at [280, 176] on button "支出" at bounding box center [277, 173] width 24 height 22
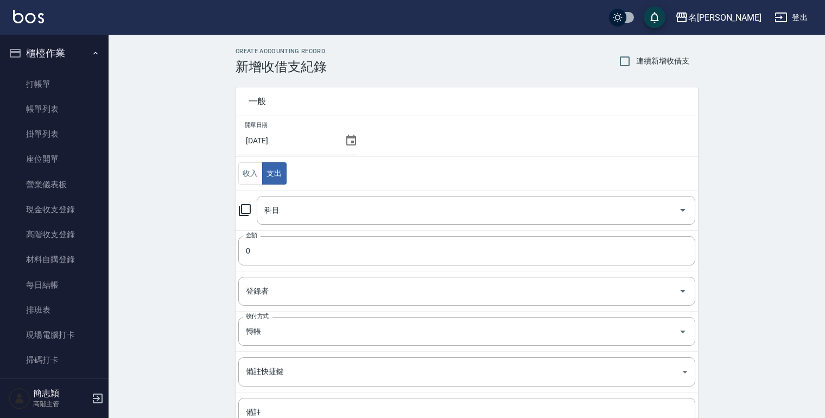
click at [247, 207] on icon at bounding box center [244, 210] width 13 height 13
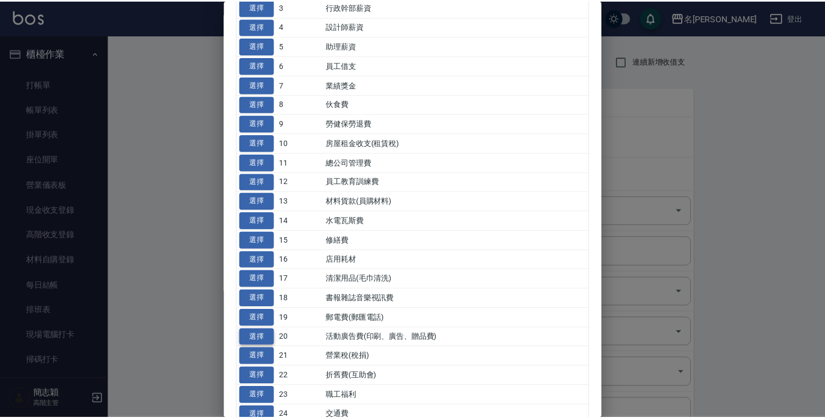
scroll to position [130, 0]
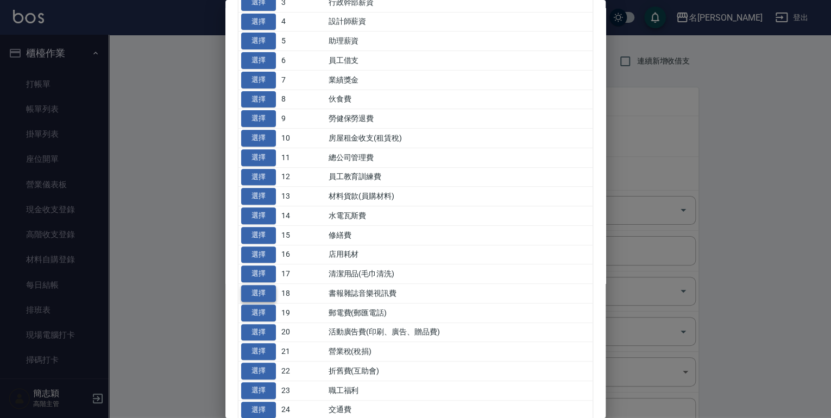
click at [256, 294] on button "選擇" at bounding box center [258, 293] width 35 height 17
type input "18 書報雜誌音樂視訊費"
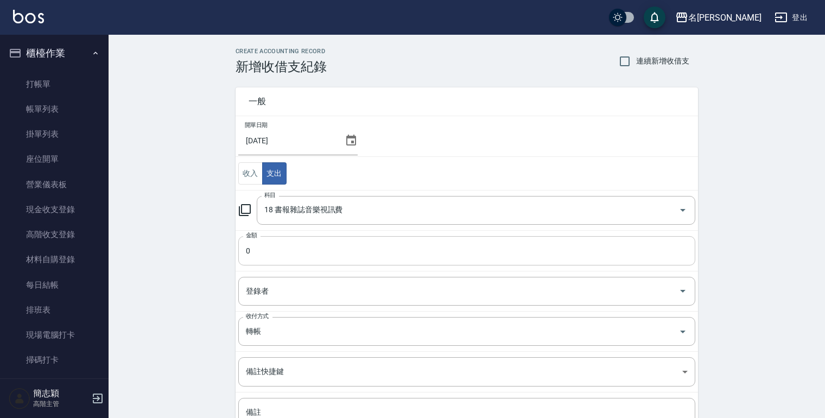
click at [246, 251] on input "0" at bounding box center [466, 250] width 457 height 29
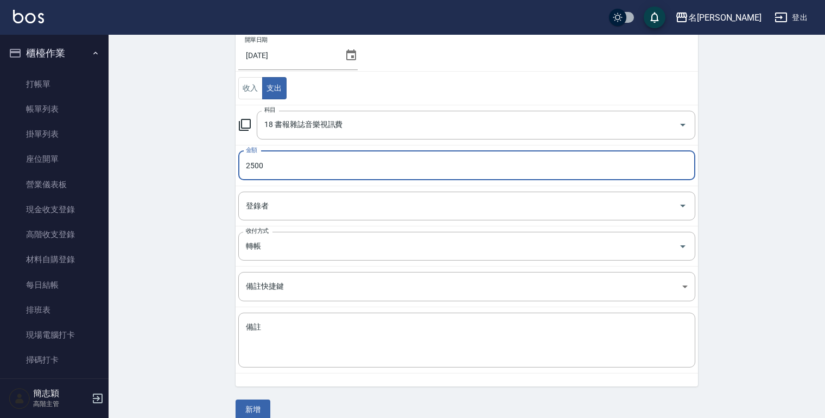
scroll to position [98, 0]
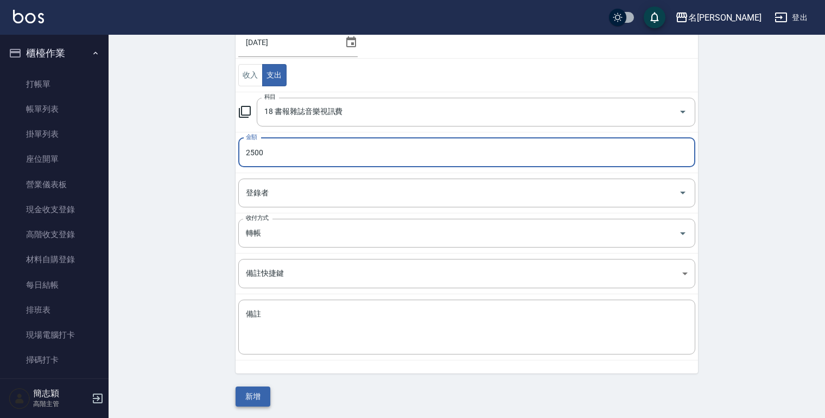
type input "2500"
click at [263, 387] on button "新增" at bounding box center [253, 397] width 35 height 20
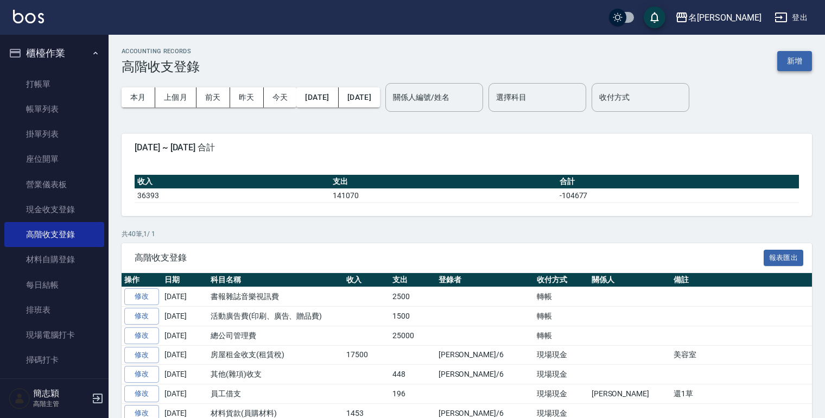
click at [786, 61] on button "新增" at bounding box center [795, 61] width 35 height 20
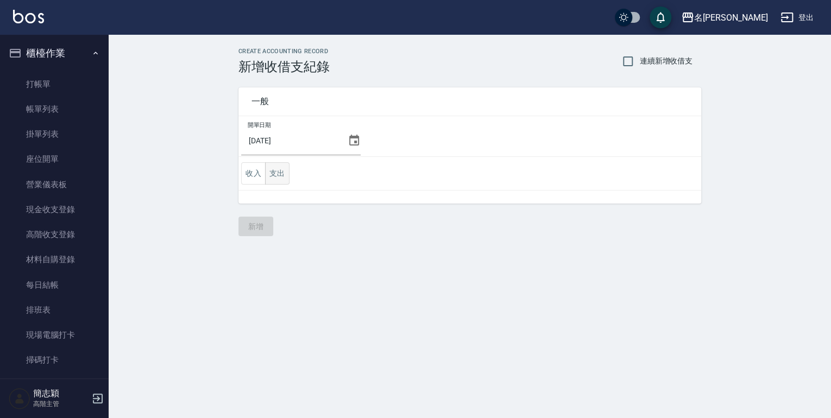
click at [281, 178] on button "支出" at bounding box center [277, 173] width 24 height 22
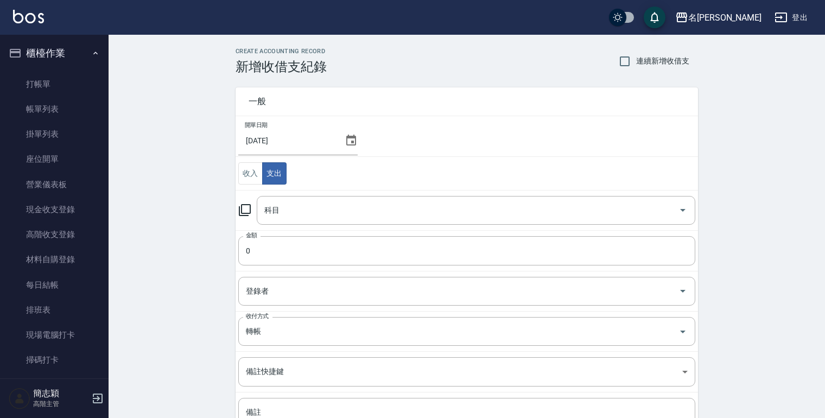
click at [245, 207] on icon at bounding box center [244, 210] width 13 height 13
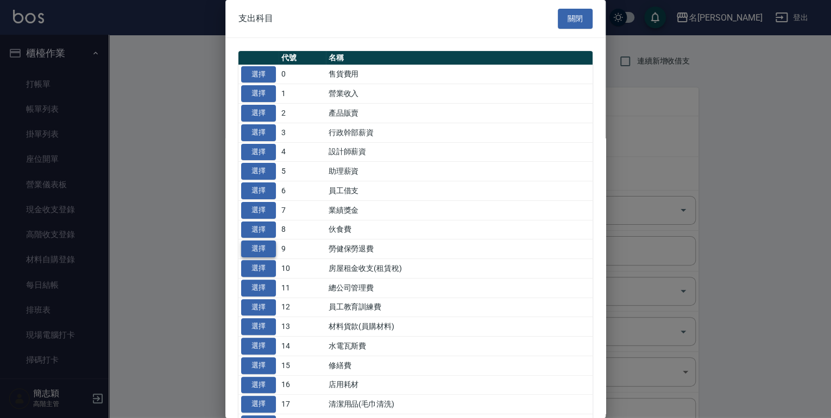
click at [254, 248] on button "選擇" at bounding box center [258, 249] width 35 height 17
type input "9 勞健保勞退費"
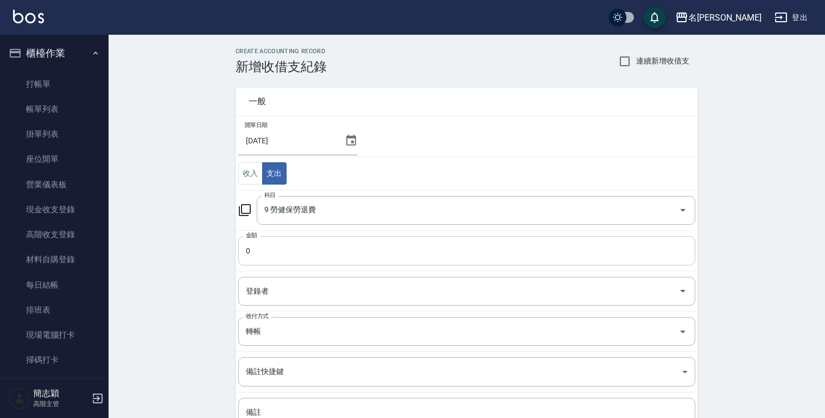
click at [247, 252] on input "0" at bounding box center [466, 250] width 457 height 29
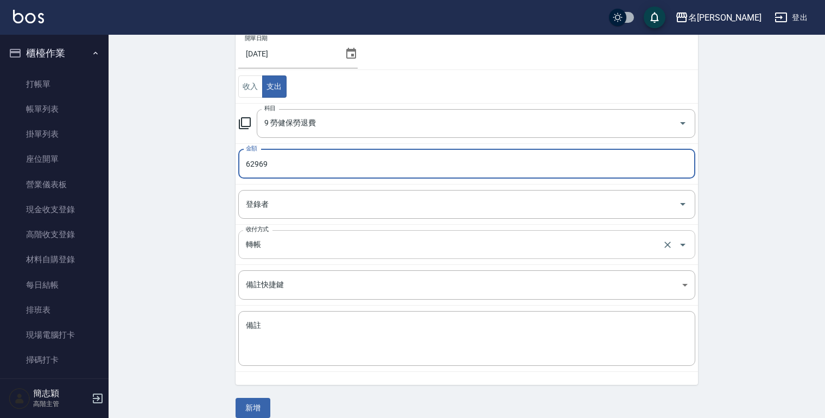
scroll to position [98, 0]
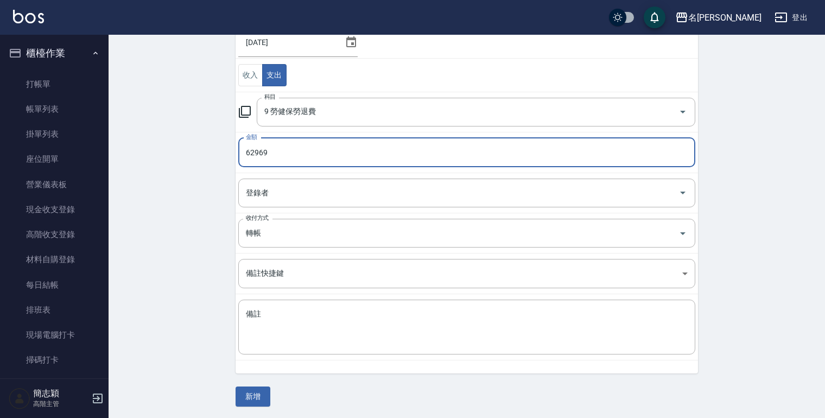
type input "62969"
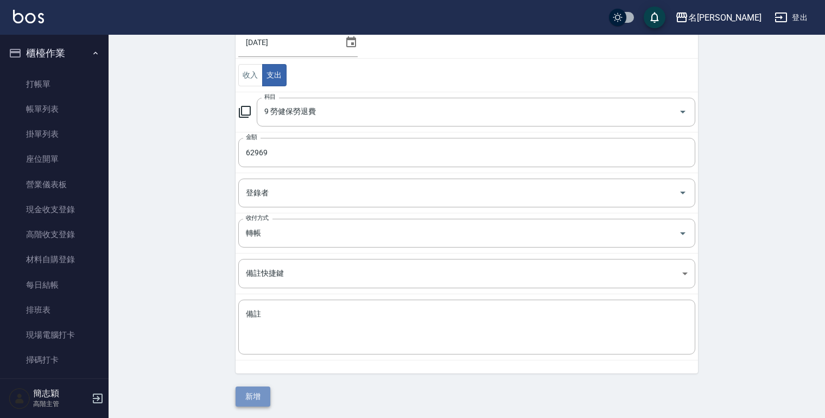
click at [253, 394] on button "新增" at bounding box center [253, 397] width 35 height 20
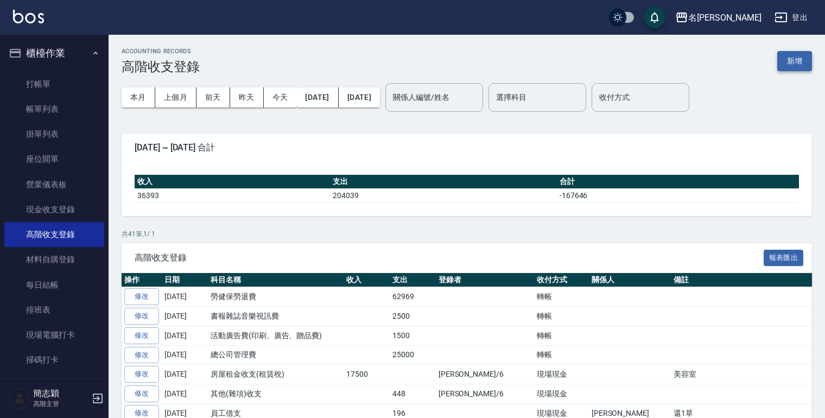
click at [791, 58] on button "新增" at bounding box center [795, 61] width 35 height 20
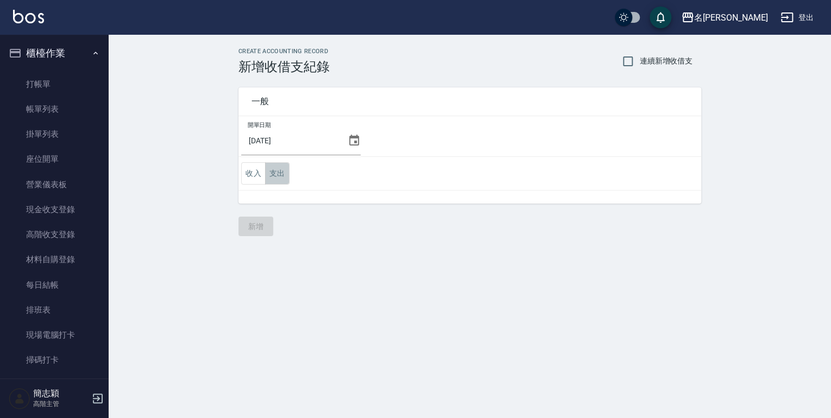
click at [283, 174] on button "支出" at bounding box center [277, 173] width 24 height 22
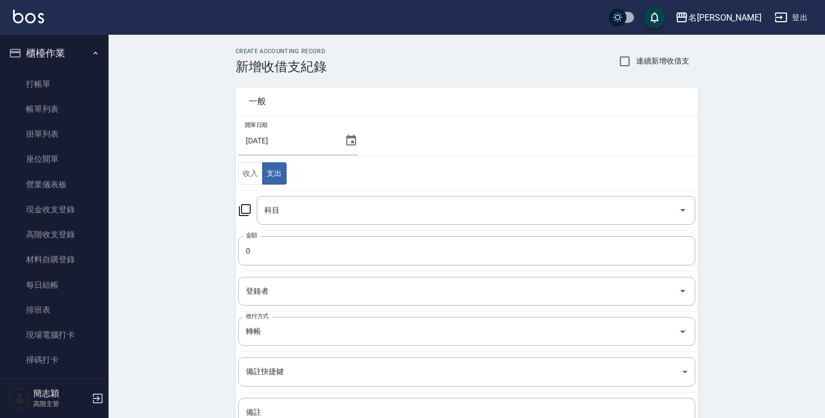
click at [248, 206] on icon at bounding box center [244, 210] width 13 height 13
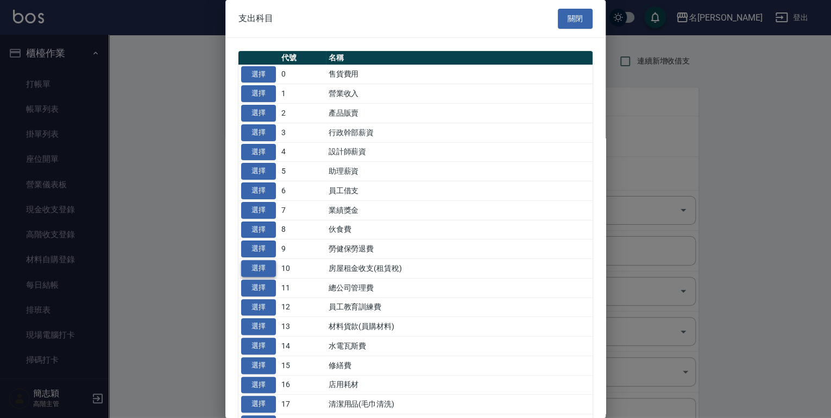
click at [263, 269] on button "選擇" at bounding box center [258, 268] width 35 height 17
type input "10 房屋租金收支(租賃稅)"
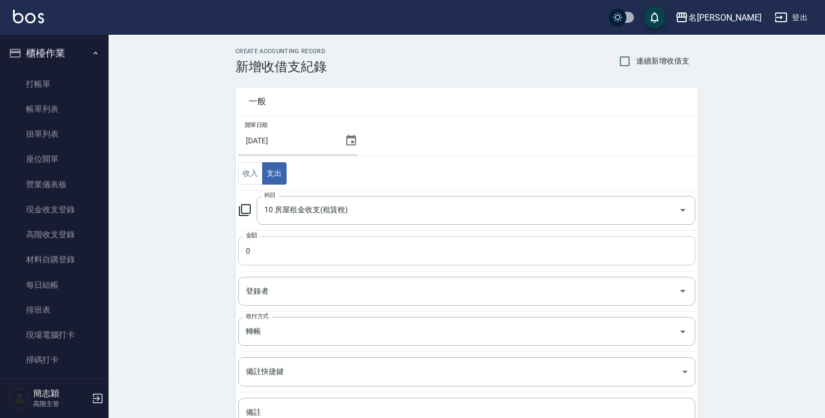
click at [247, 256] on input "0" at bounding box center [466, 250] width 457 height 29
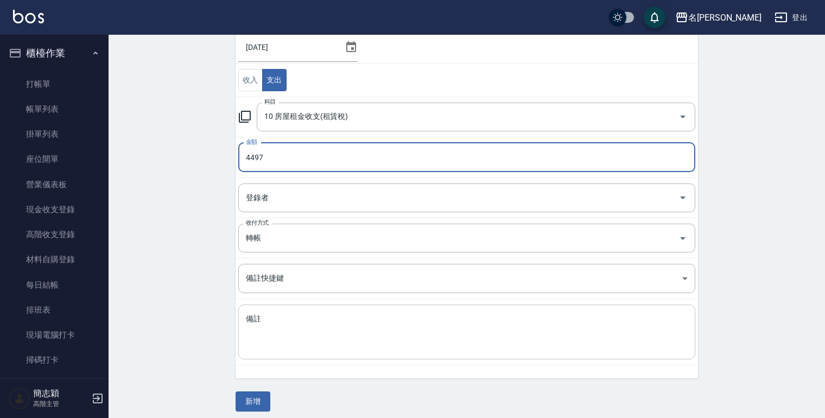
scroll to position [98, 0]
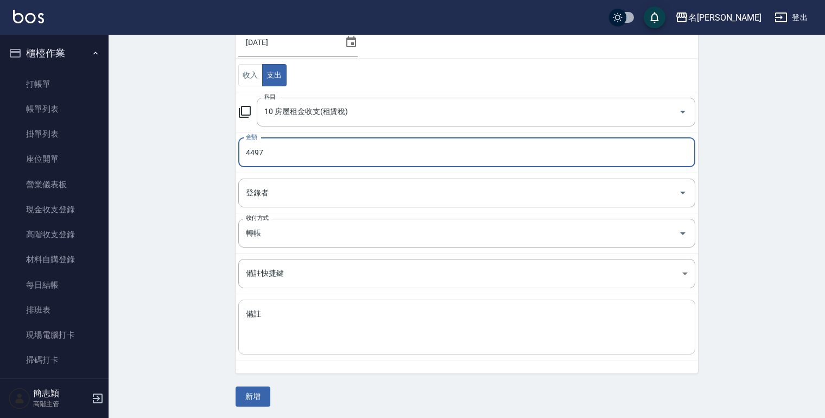
type input "4497"
click at [261, 321] on textarea "備註" at bounding box center [467, 327] width 442 height 37
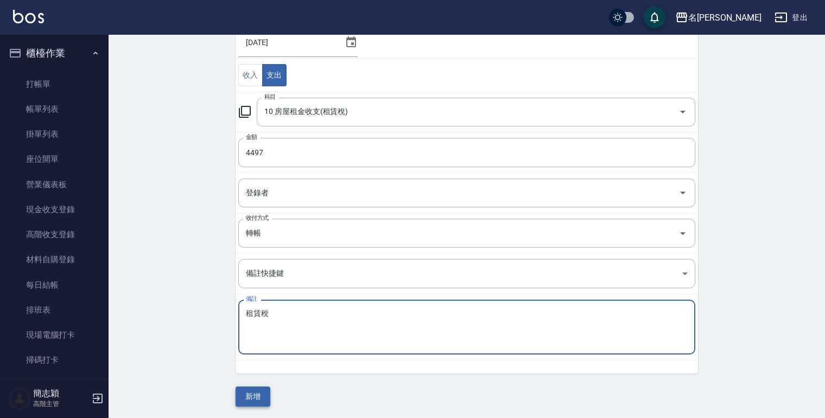
type textarea "租賃稅"
click at [253, 392] on button "新增" at bounding box center [253, 397] width 35 height 20
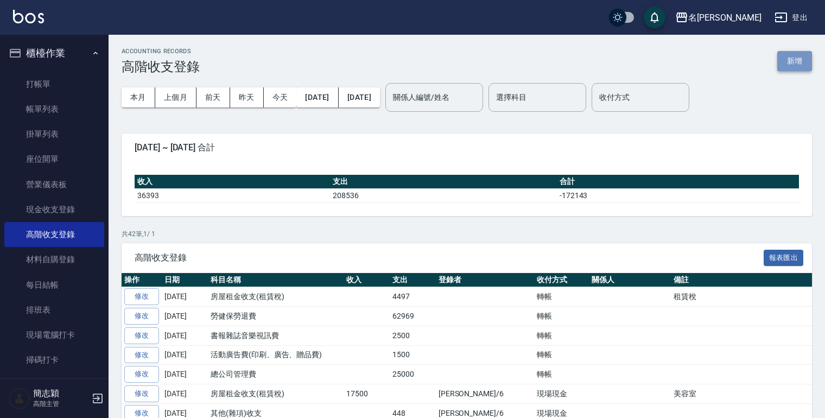
click at [793, 68] on button "新增" at bounding box center [795, 61] width 35 height 20
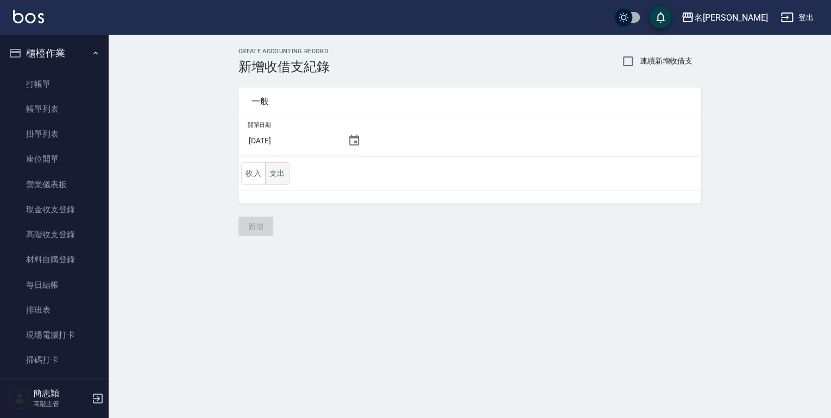
click at [278, 173] on button "支出" at bounding box center [277, 173] width 24 height 22
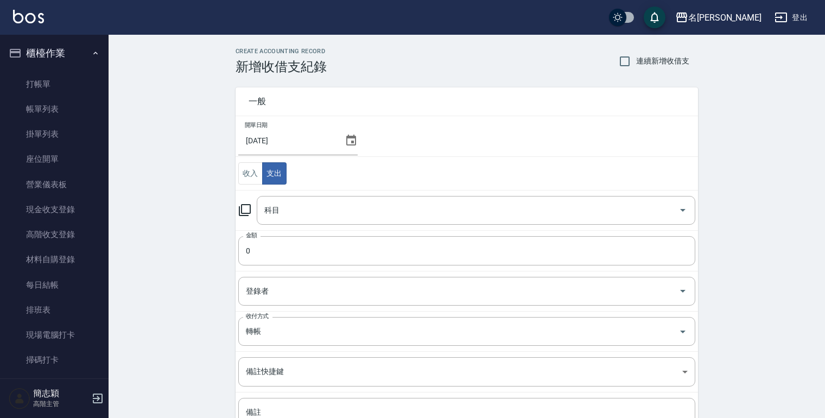
click at [242, 211] on icon at bounding box center [244, 210] width 13 height 13
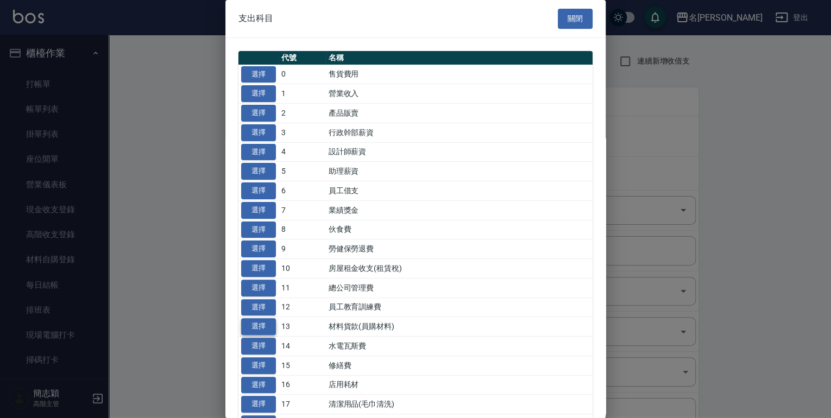
click at [266, 325] on button "選擇" at bounding box center [258, 326] width 35 height 17
type input "13 材料貨款(員購材料)"
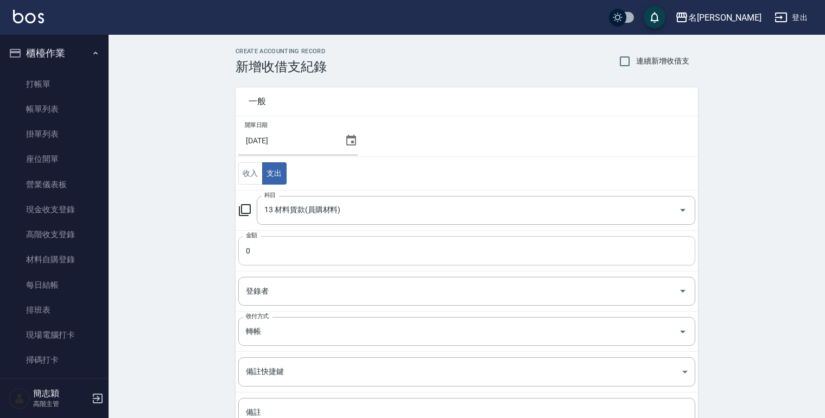
drag, startPoint x: 248, startPoint y: 256, endPoint x: 215, endPoint y: 412, distance: 159.2
click at [248, 256] on input "0" at bounding box center [466, 250] width 457 height 29
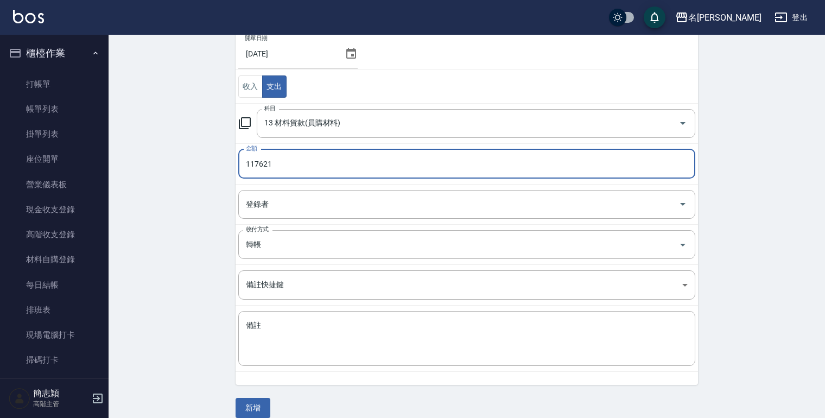
scroll to position [98, 0]
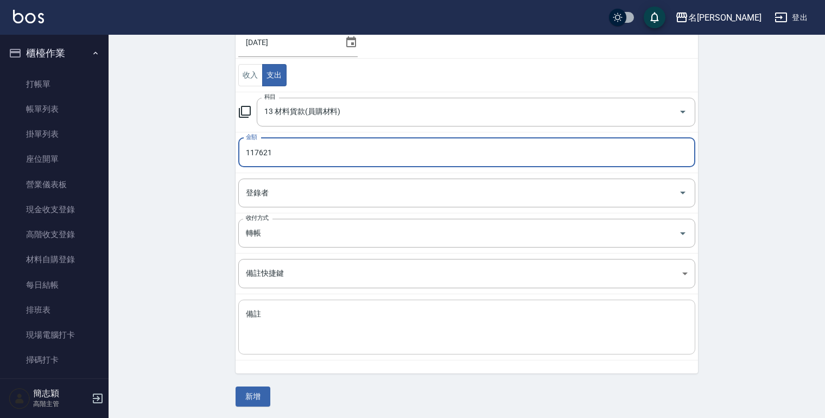
type input "117621"
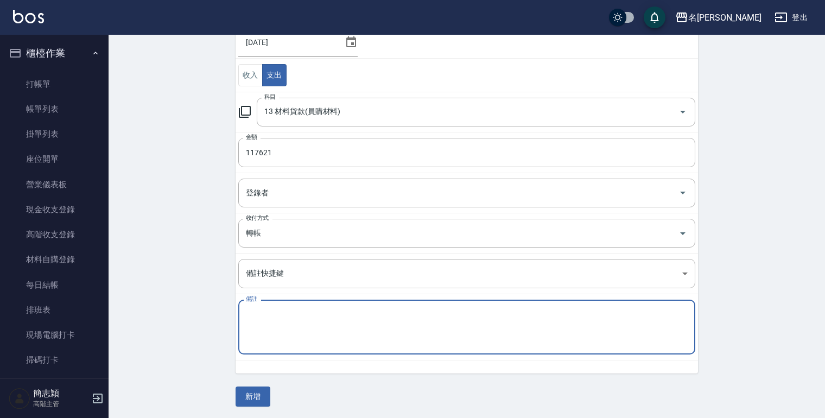
click at [273, 323] on textarea "備註" at bounding box center [467, 327] width 442 height 37
type textarea "e"
type textarea "管理處7月份貨款"
click at [248, 395] on button "新增" at bounding box center [253, 397] width 35 height 20
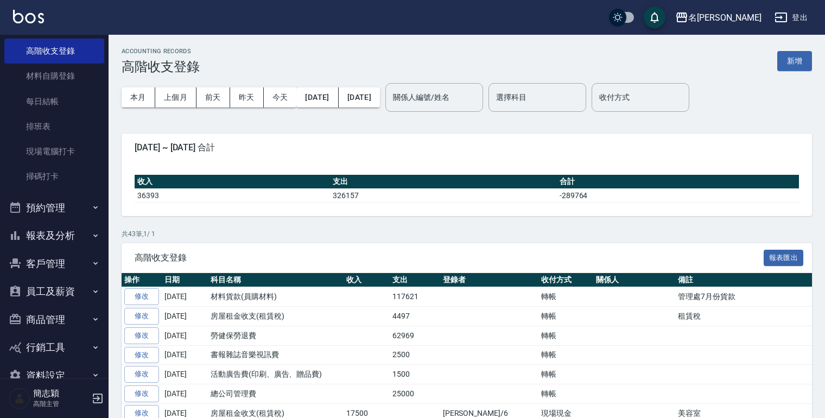
scroll to position [207, 0]
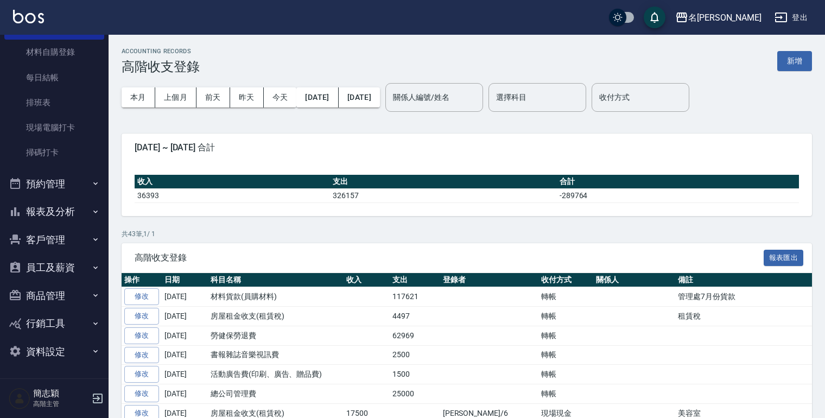
click at [91, 211] on icon "button" at bounding box center [95, 211] width 9 height 9
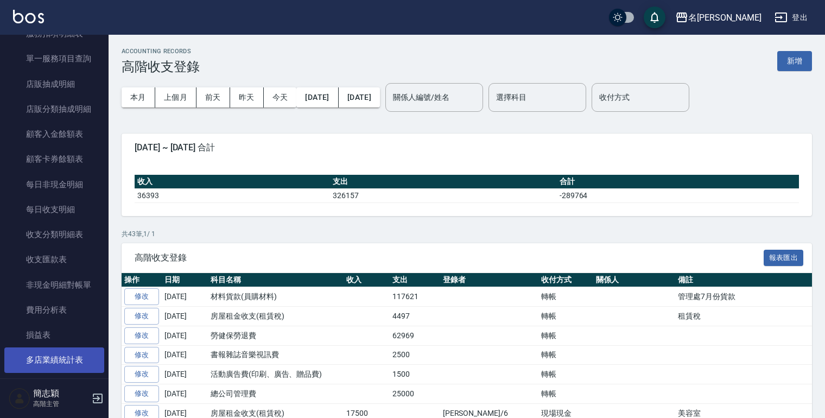
scroll to position [1076, 0]
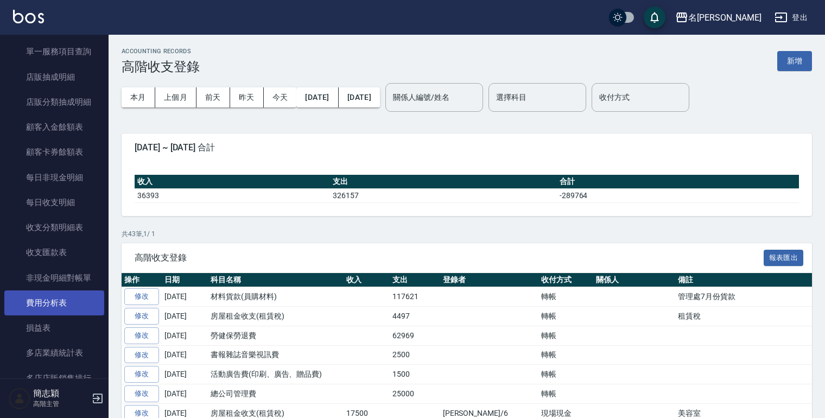
click at [55, 302] on link "費用分析表" at bounding box center [54, 303] width 100 height 25
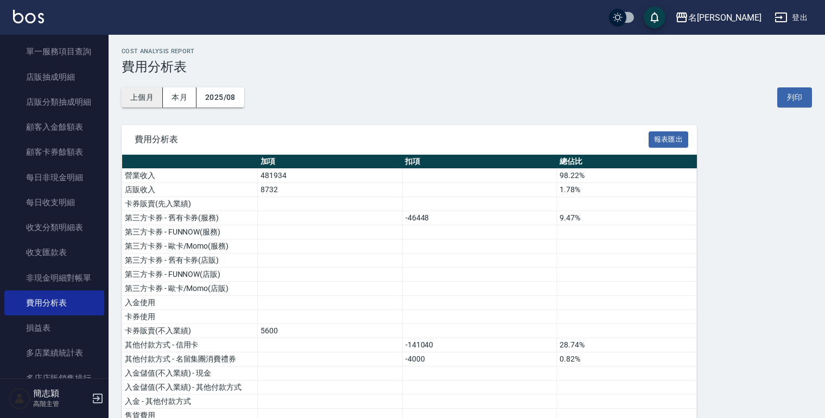
click at [141, 96] on button "上個月" at bounding box center [142, 97] width 41 height 20
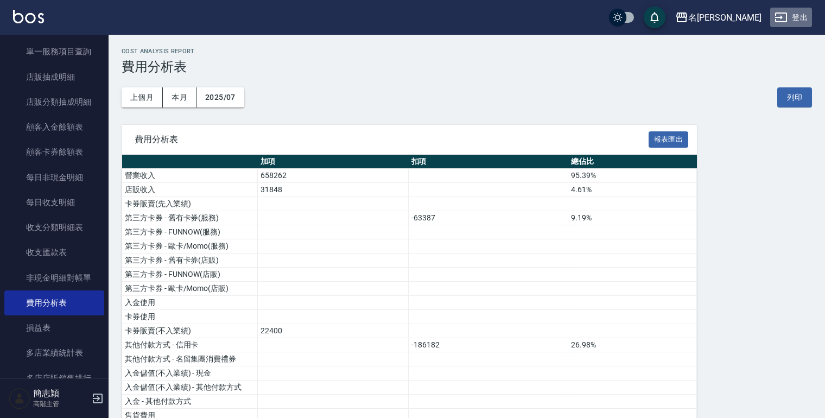
click at [804, 14] on button "登出" at bounding box center [792, 18] width 42 height 20
